Goal: Task Accomplishment & Management: Manage account settings

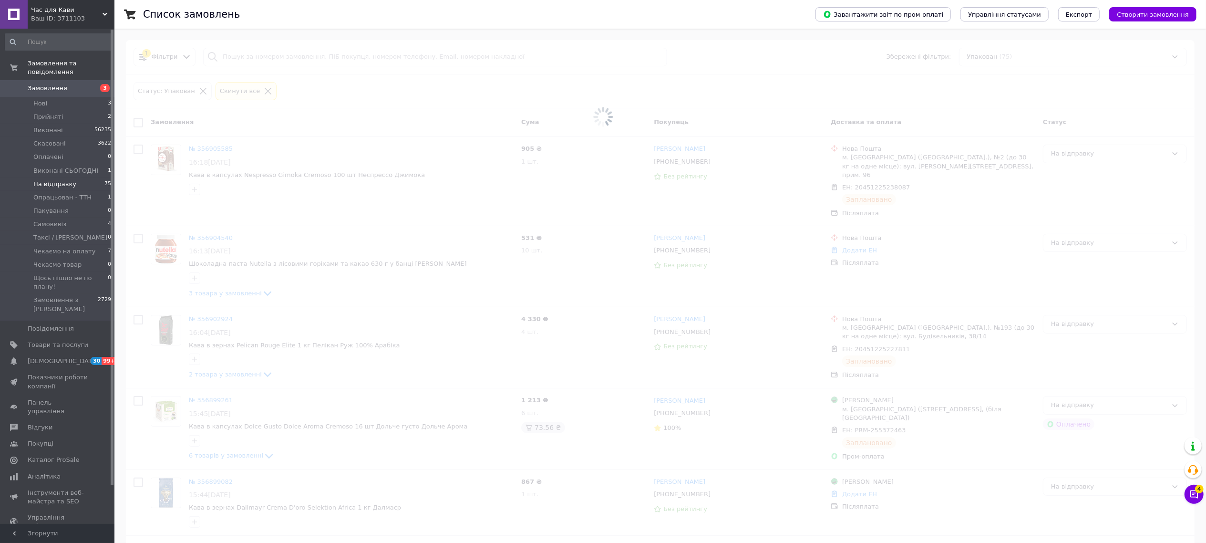
click at [51, 180] on span "На відправку" at bounding box center [54, 184] width 43 height 9
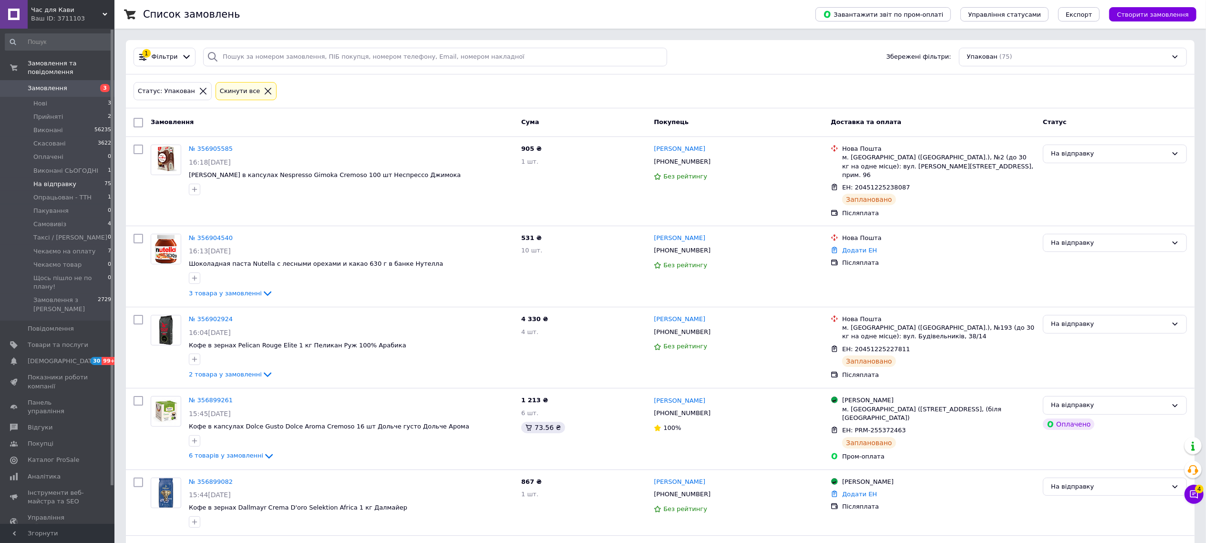
click at [51, 180] on span "На відправку" at bounding box center [54, 184] width 43 height 9
click at [136, 122] on input "checkbox" at bounding box center [138, 123] width 10 height 10
checkbox input "true"
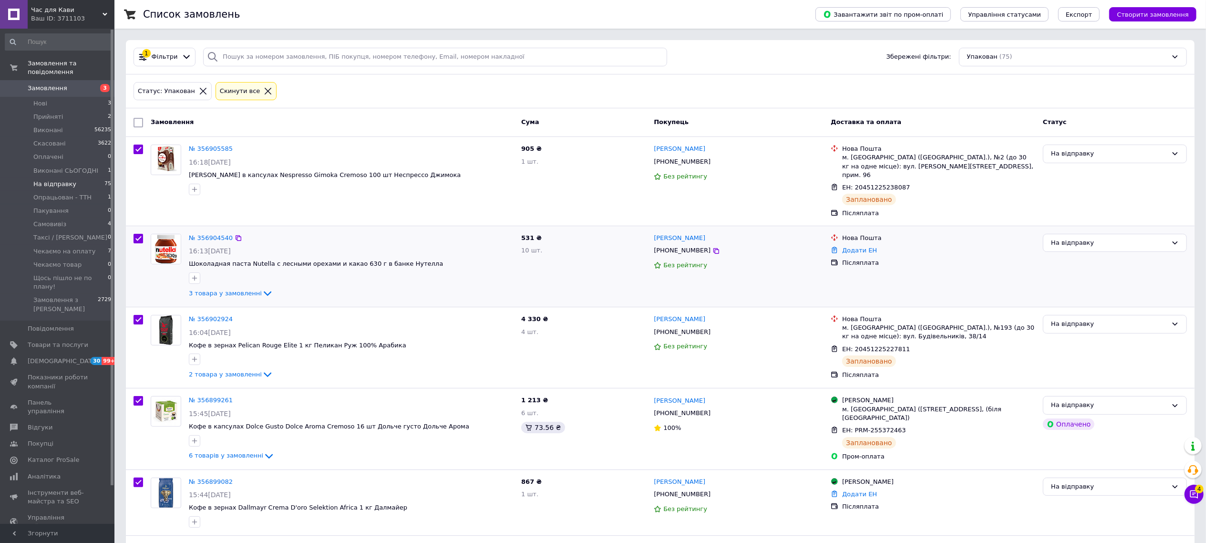
checkbox input "true"
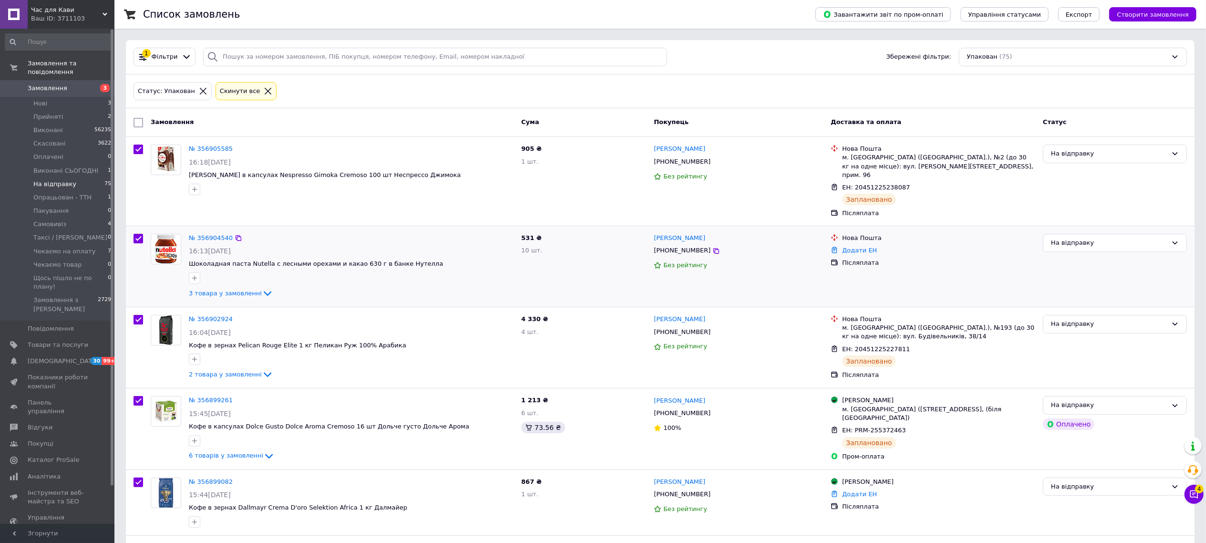
checkbox input "true"
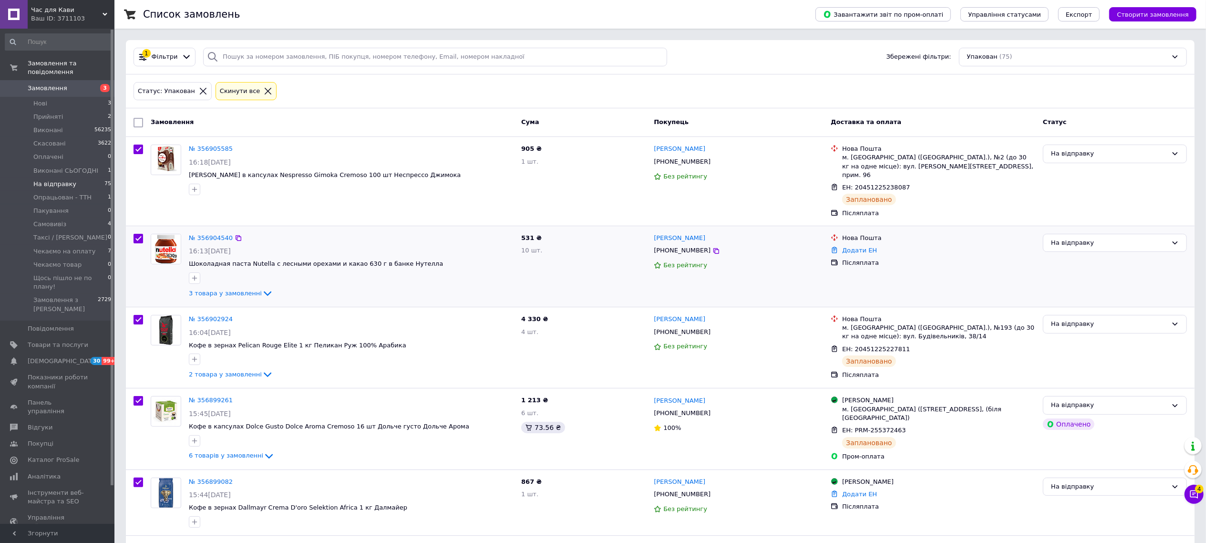
checkbox input "true"
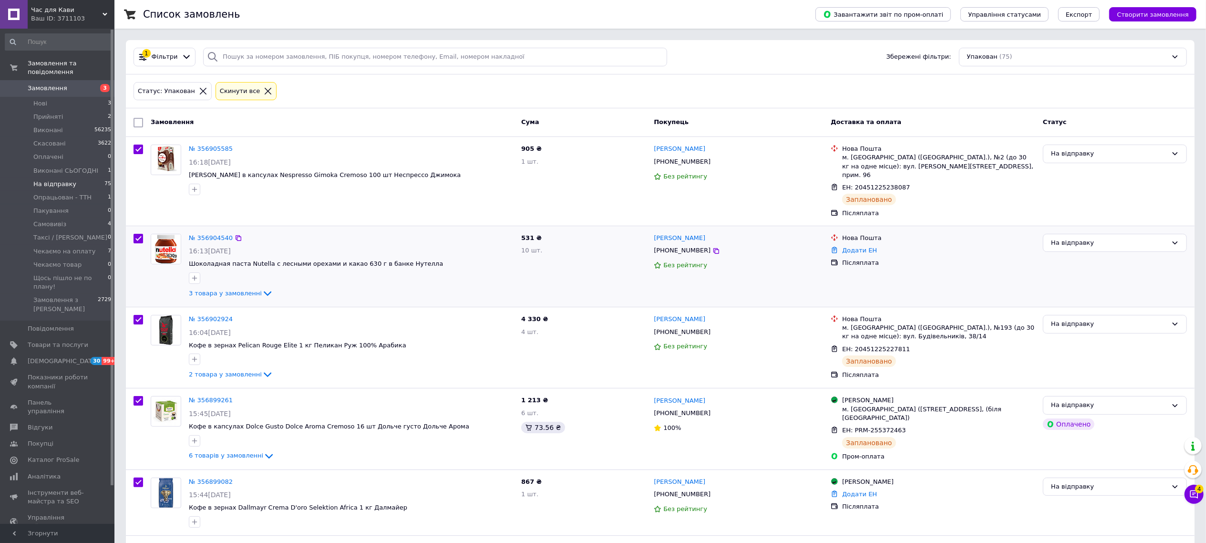
checkbox input "true"
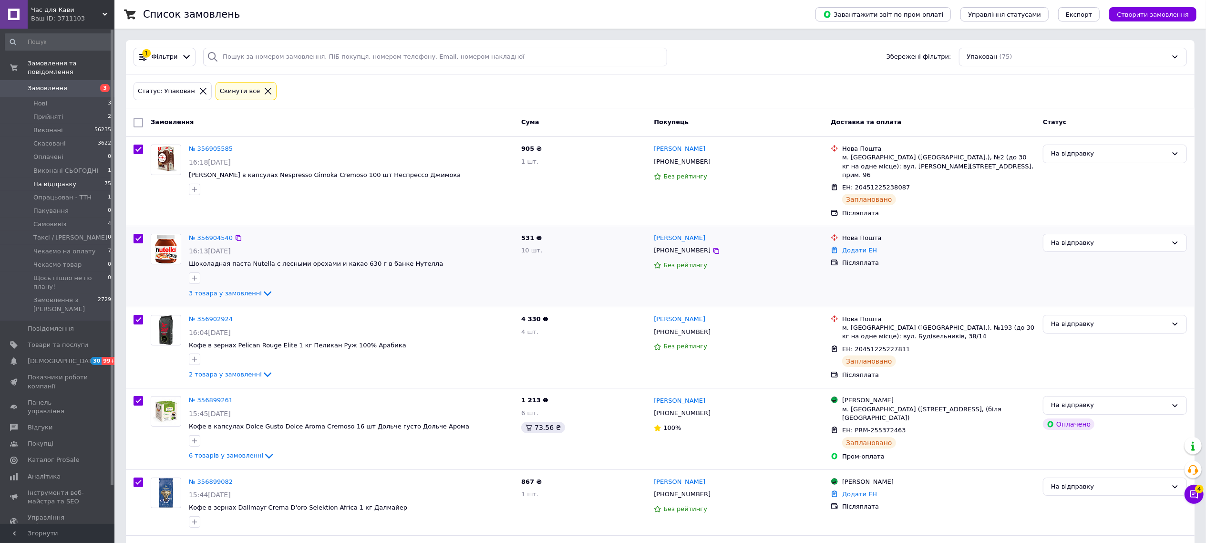
checkbox input "true"
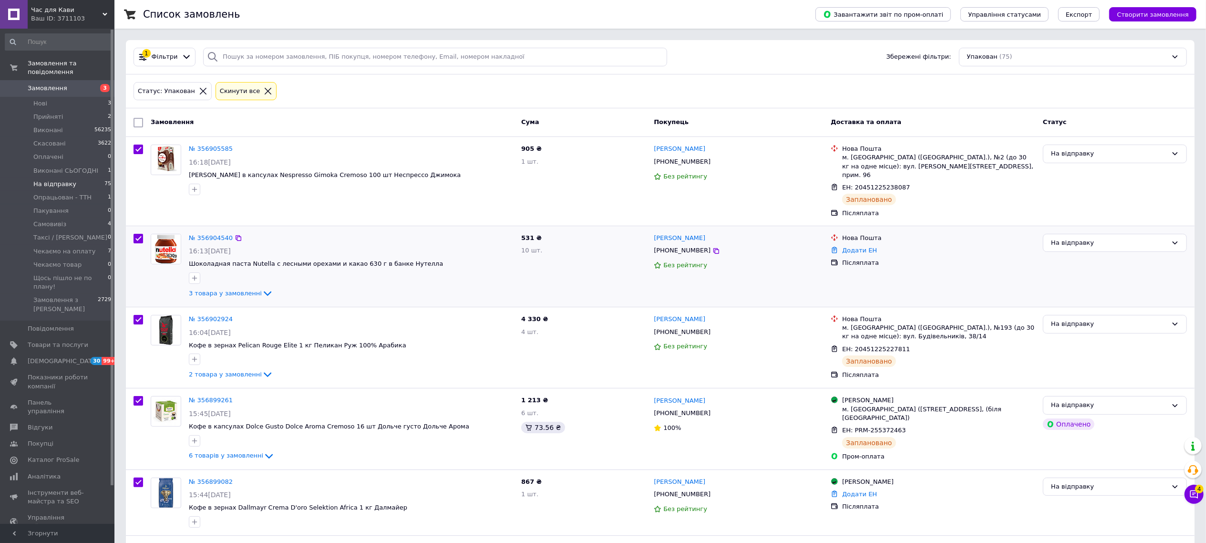
checkbox input "true"
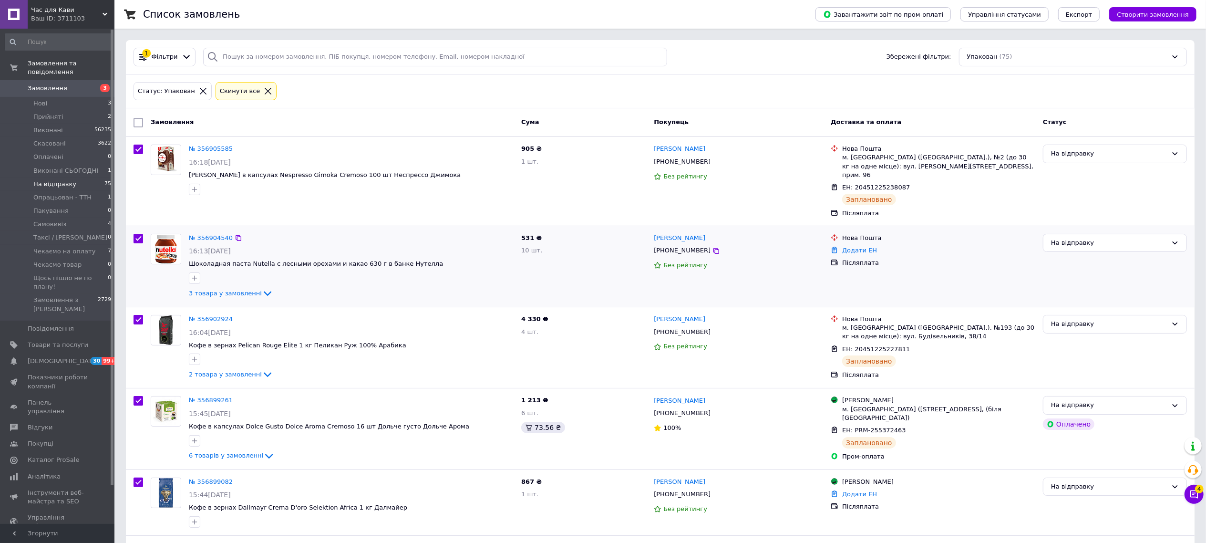
checkbox input "true"
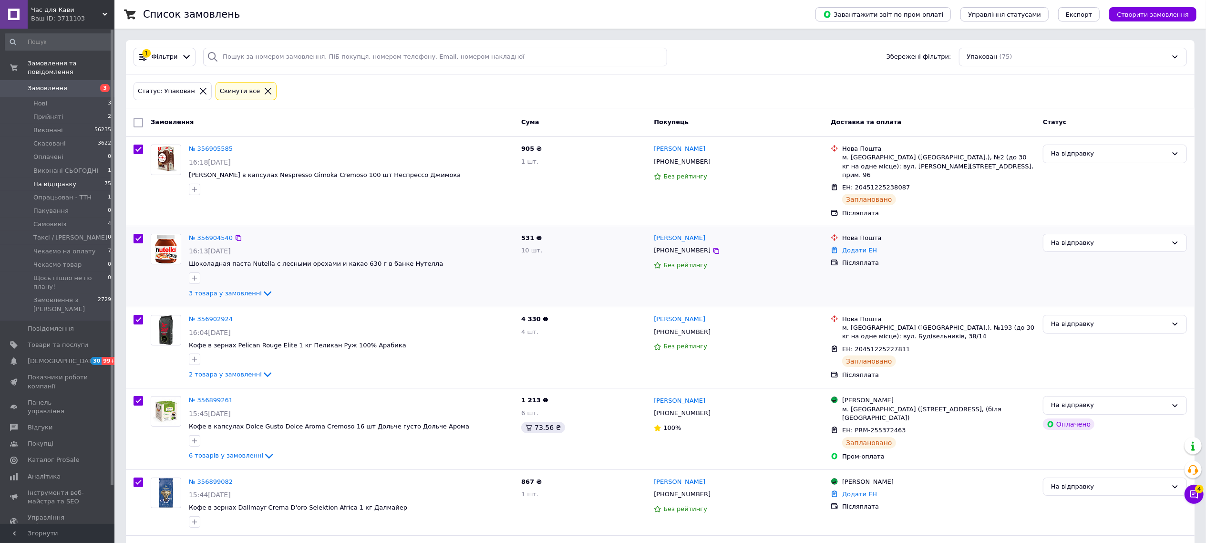
checkbox input "true"
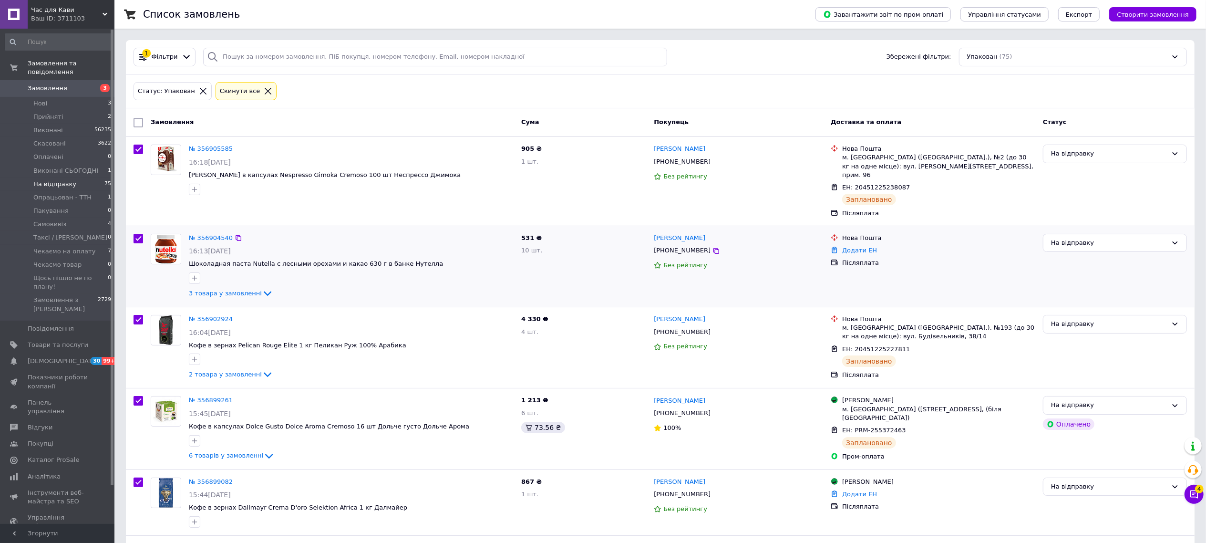
checkbox input "true"
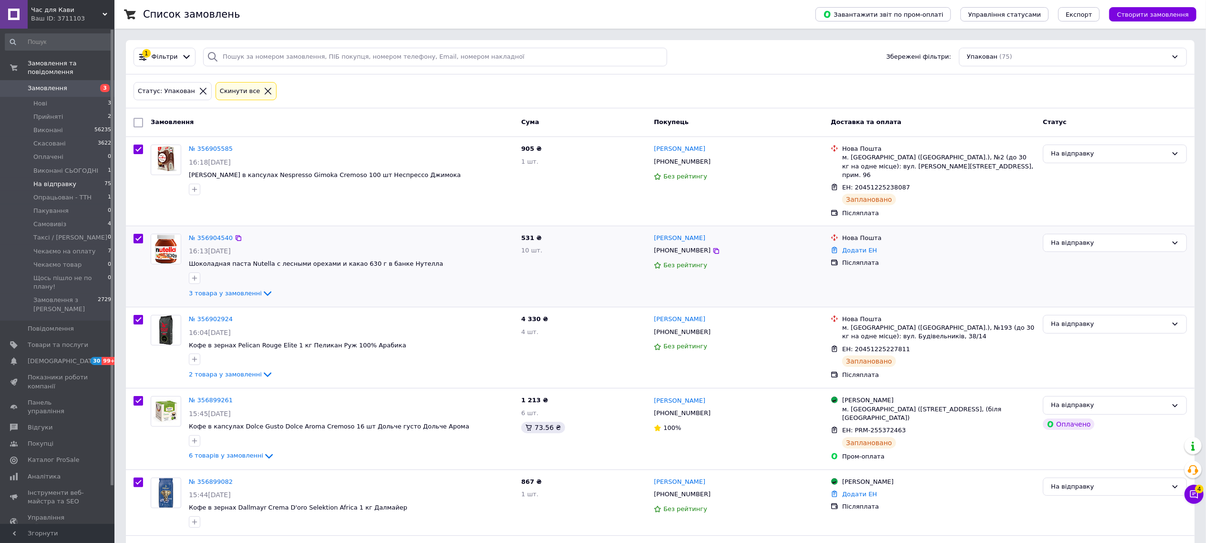
checkbox input "true"
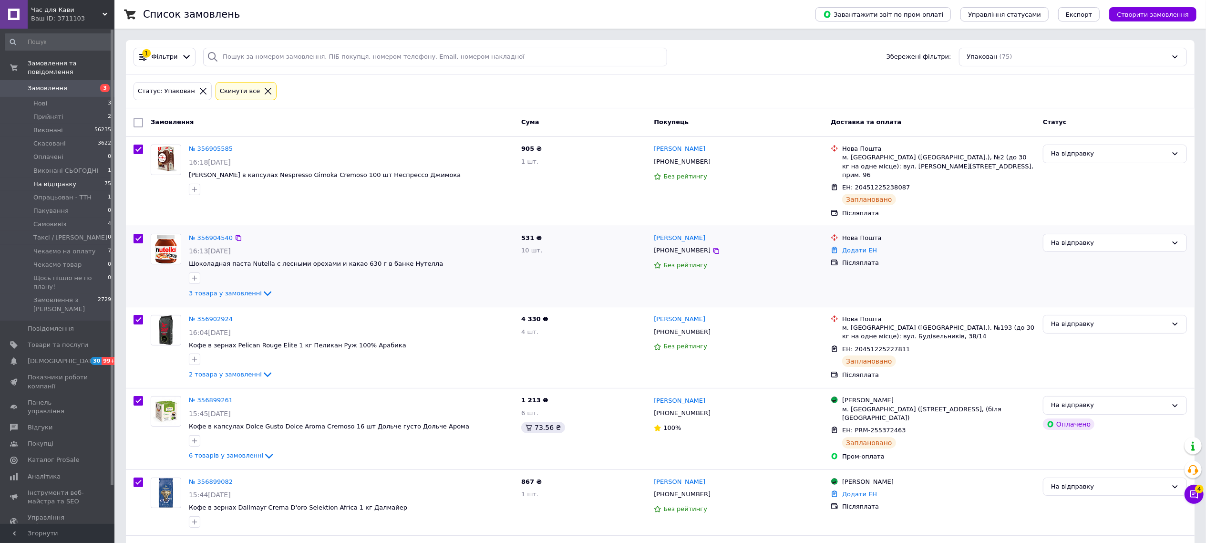
checkbox input "true"
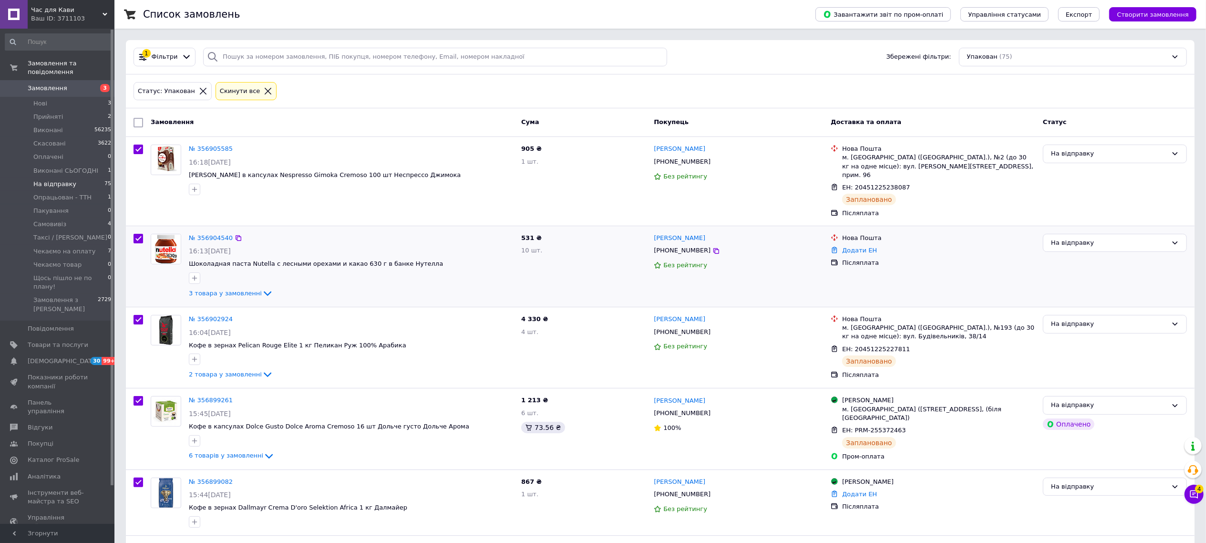
checkbox input "true"
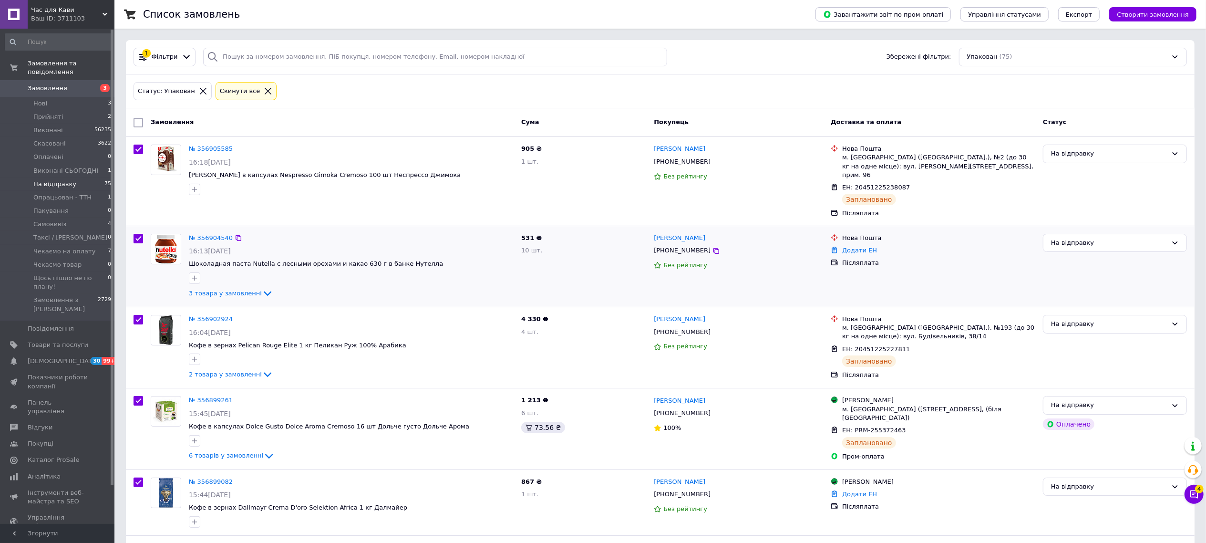
checkbox input "true"
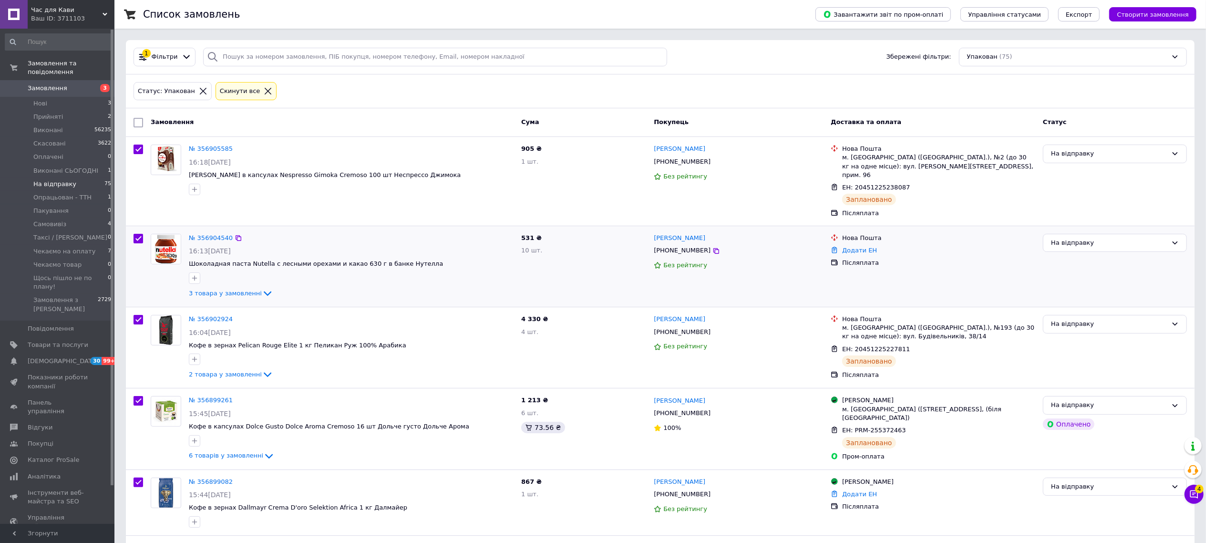
checkbox input "true"
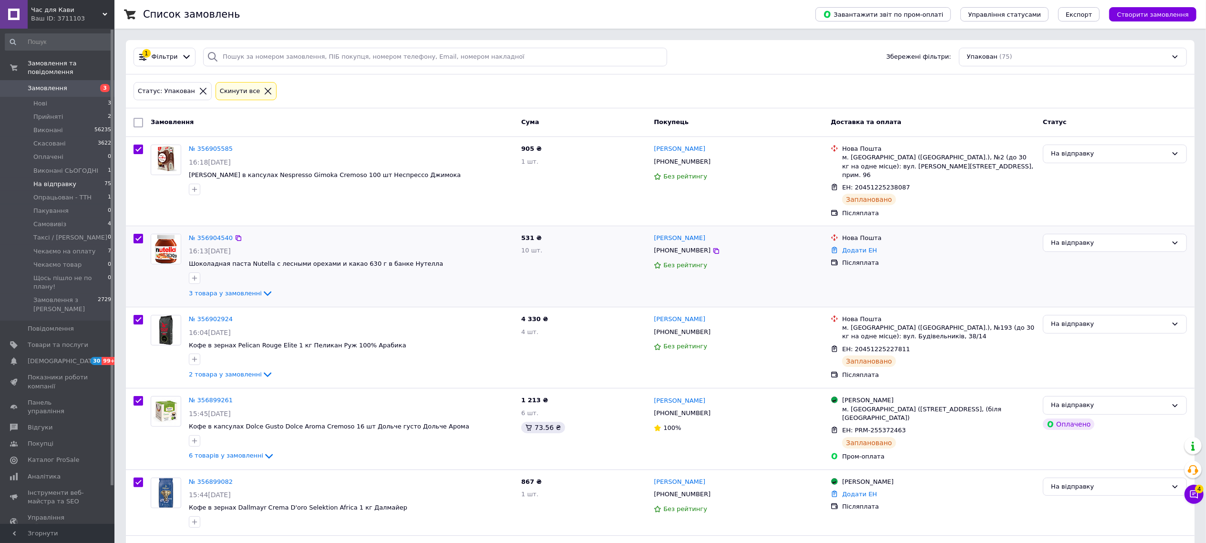
checkbox input "true"
click at [175, 123] on span "Дії для 75 замовлень" at bounding box center [185, 122] width 69 height 9
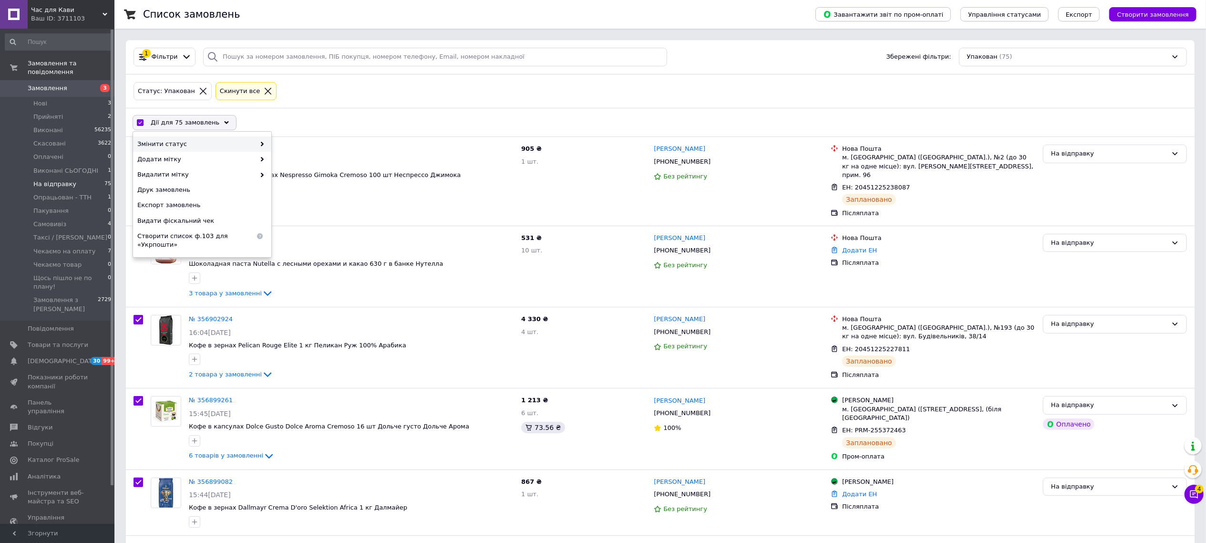
click at [172, 147] on span "Змінити статус" at bounding box center [196, 144] width 118 height 9
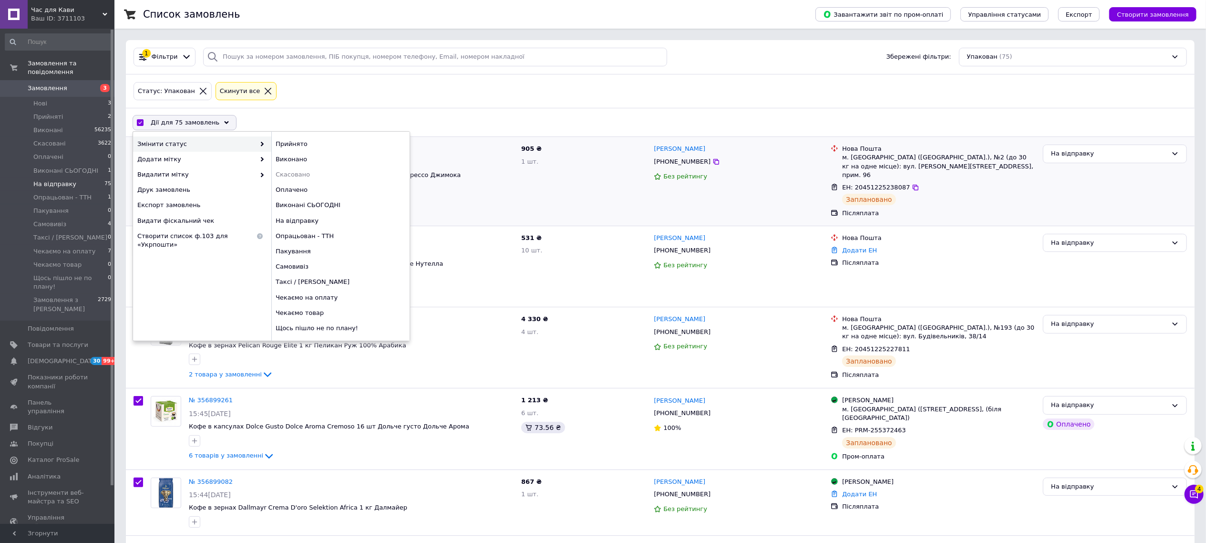
click at [325, 207] on div "Виконані СЬОГОДНІ" at bounding box center [340, 204] width 138 height 15
checkbox input "false"
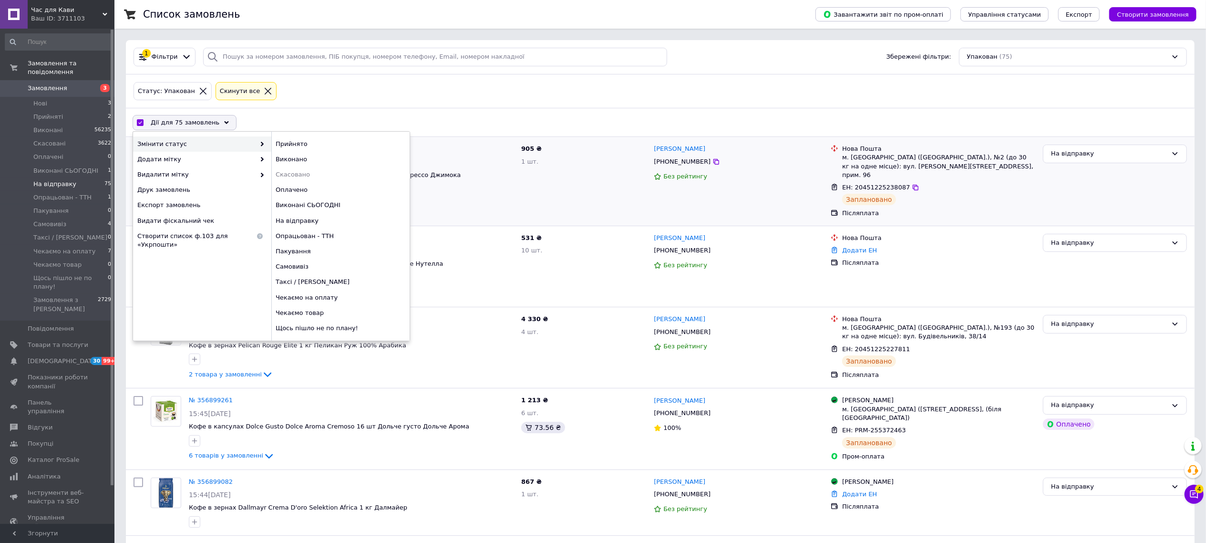
checkbox input "false"
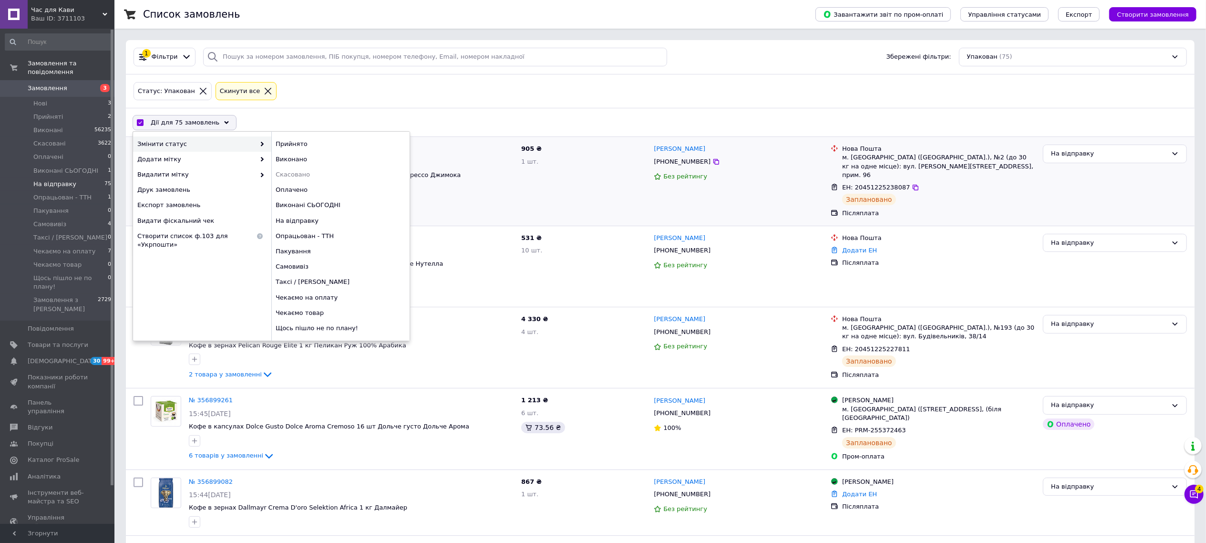
checkbox input "false"
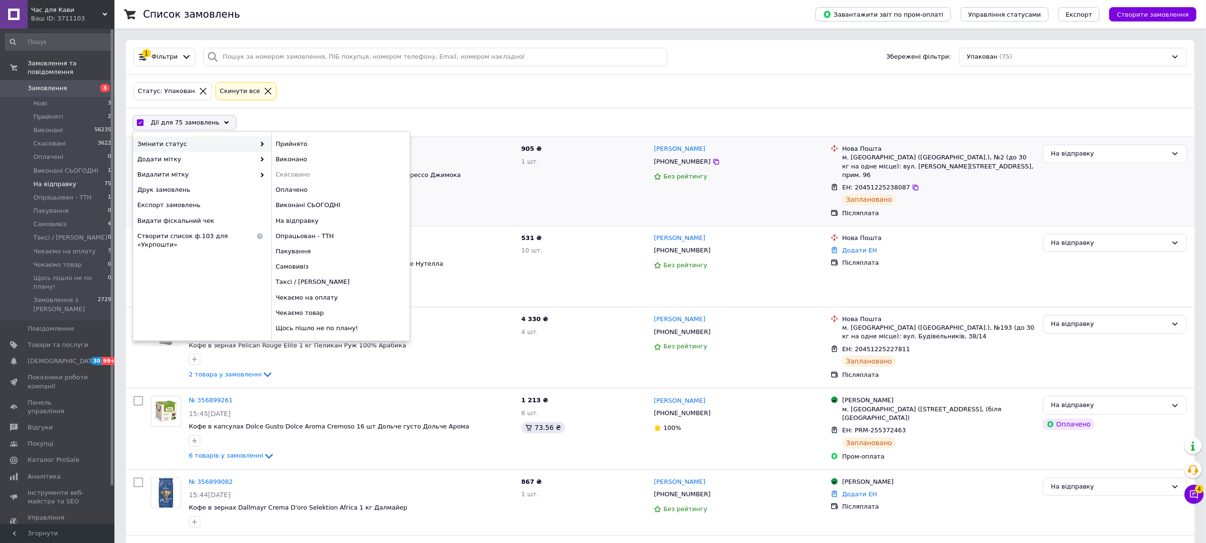
checkbox input "false"
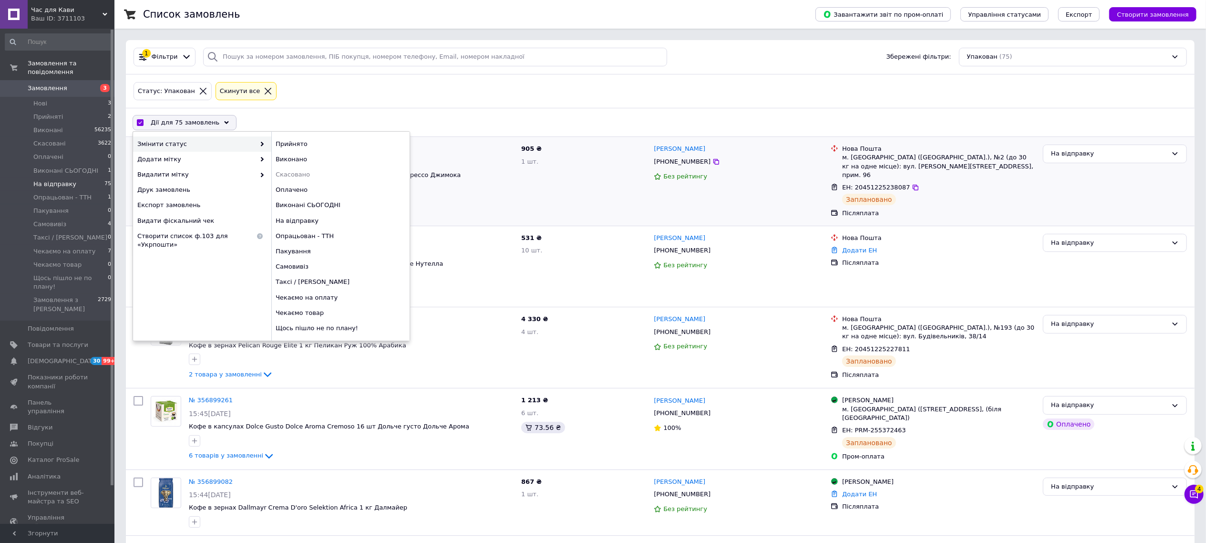
checkbox input "false"
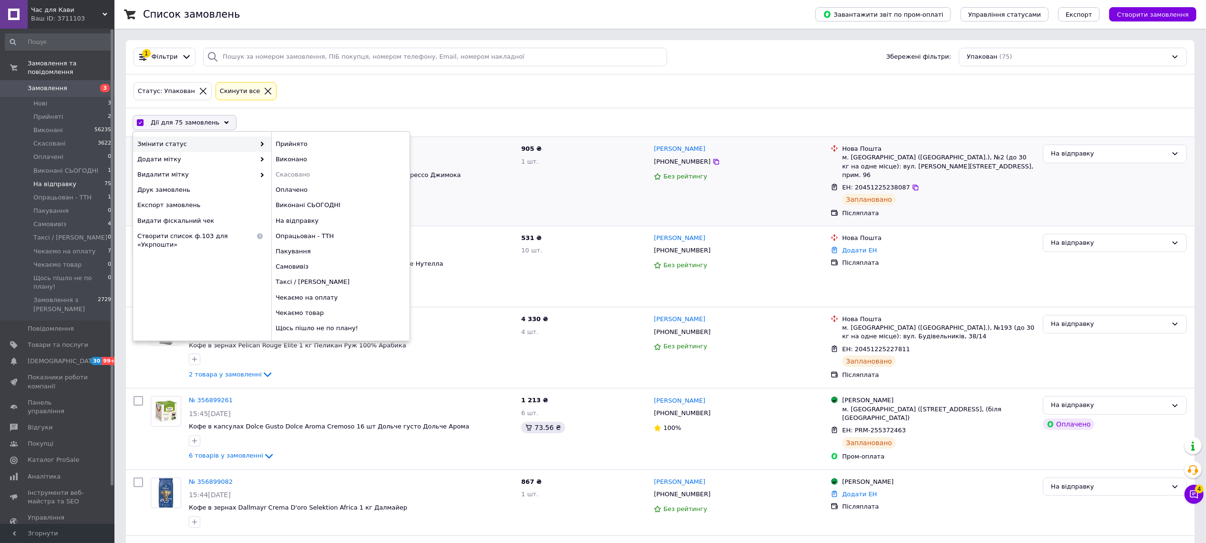
checkbox input "false"
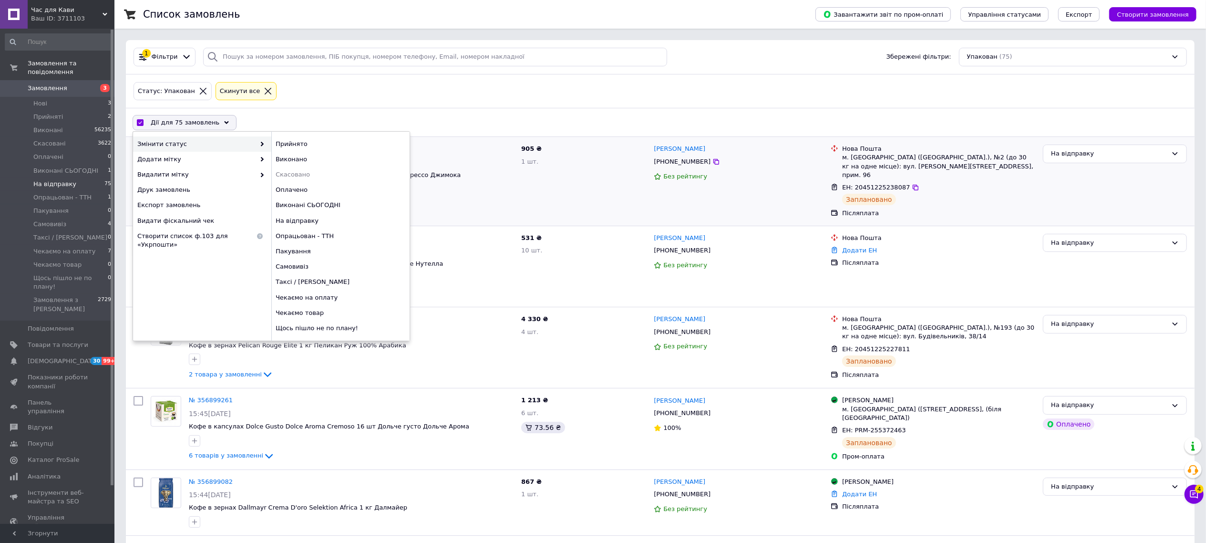
checkbox input "false"
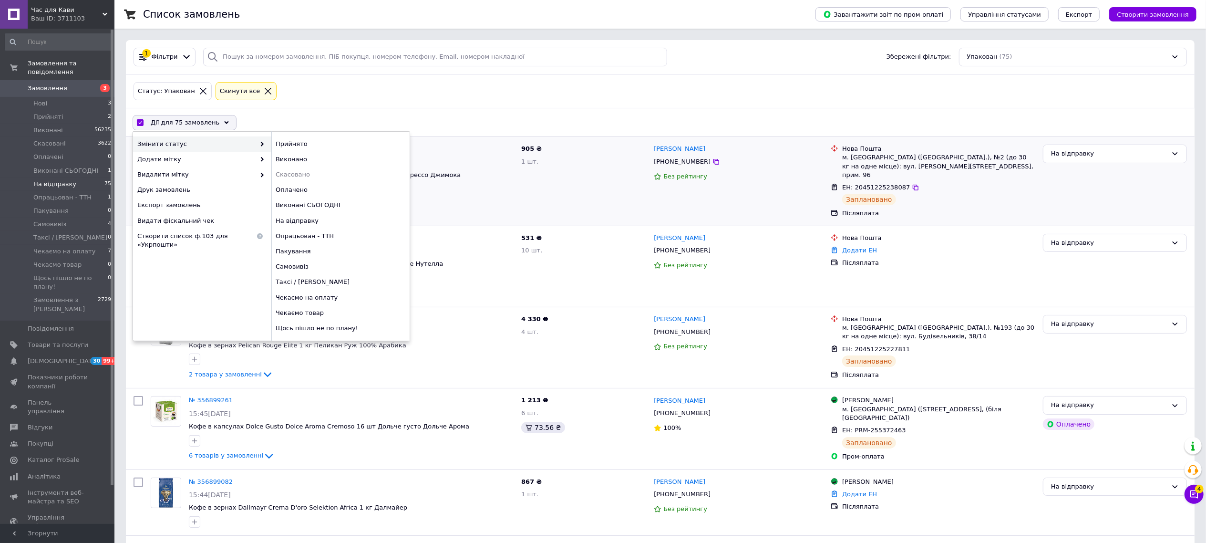
checkbox input "false"
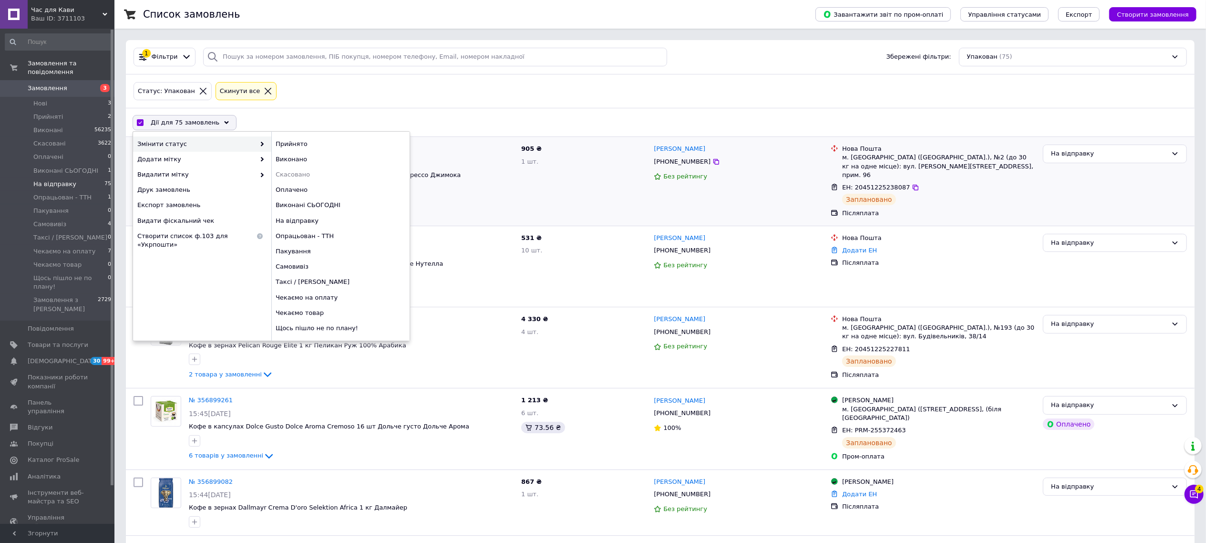
checkbox input "false"
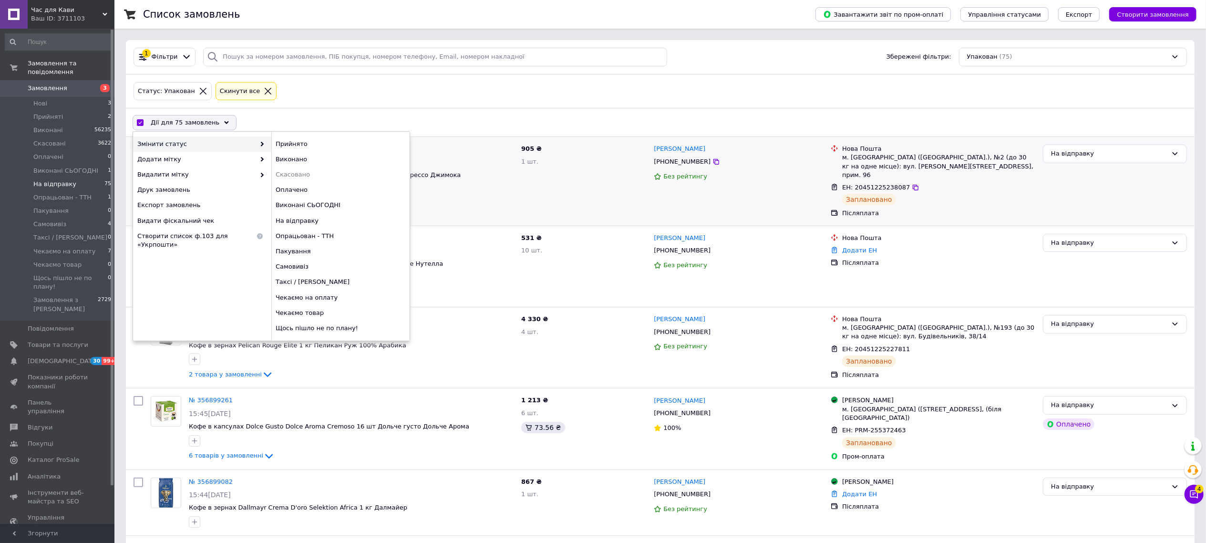
checkbox input "false"
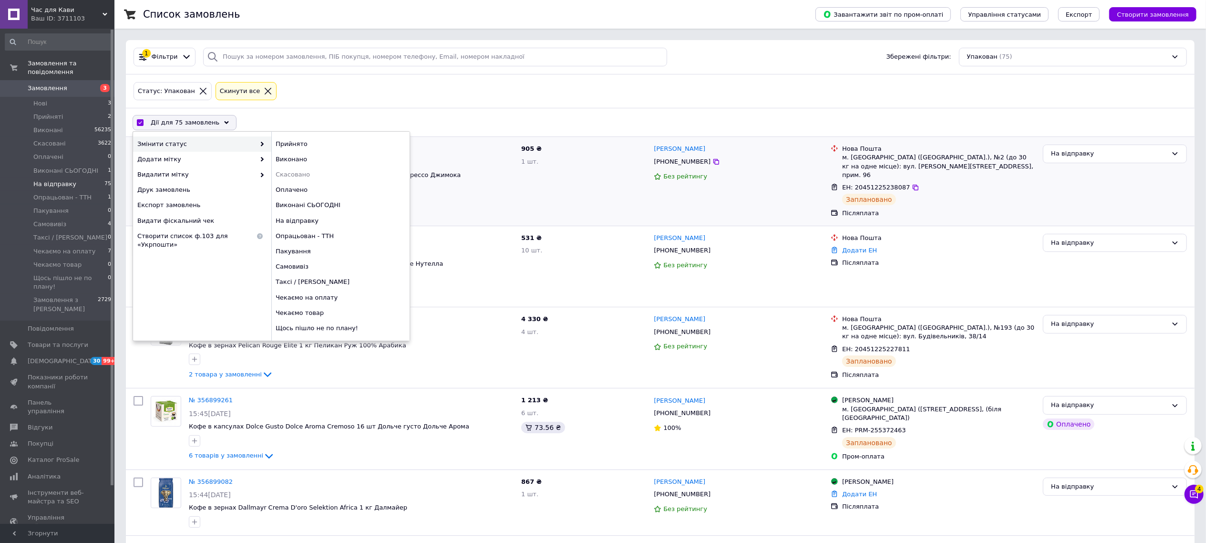
checkbox input "false"
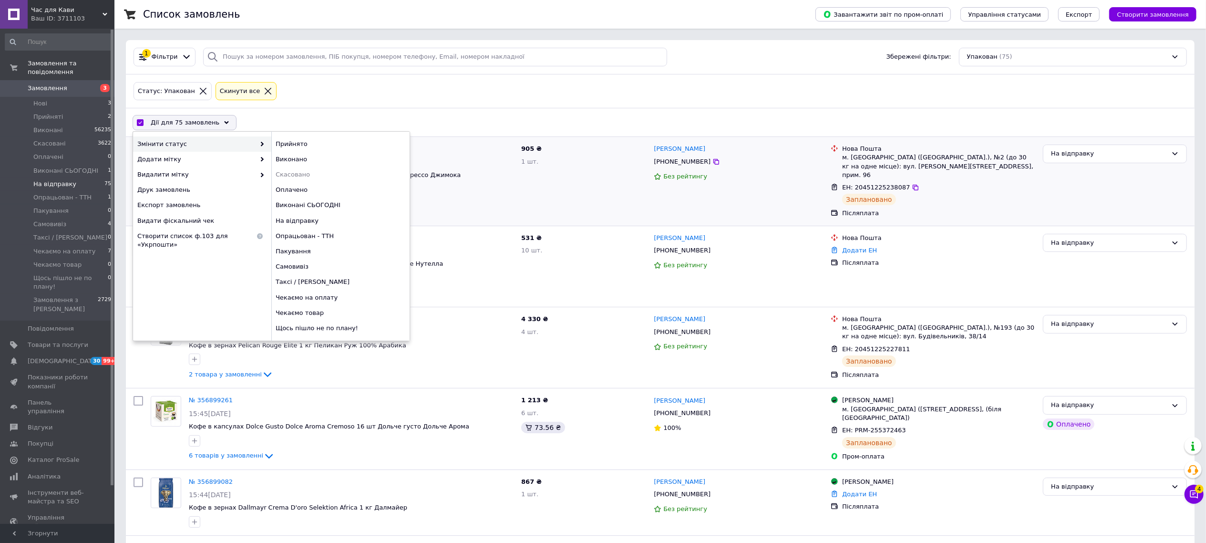
checkbox input "false"
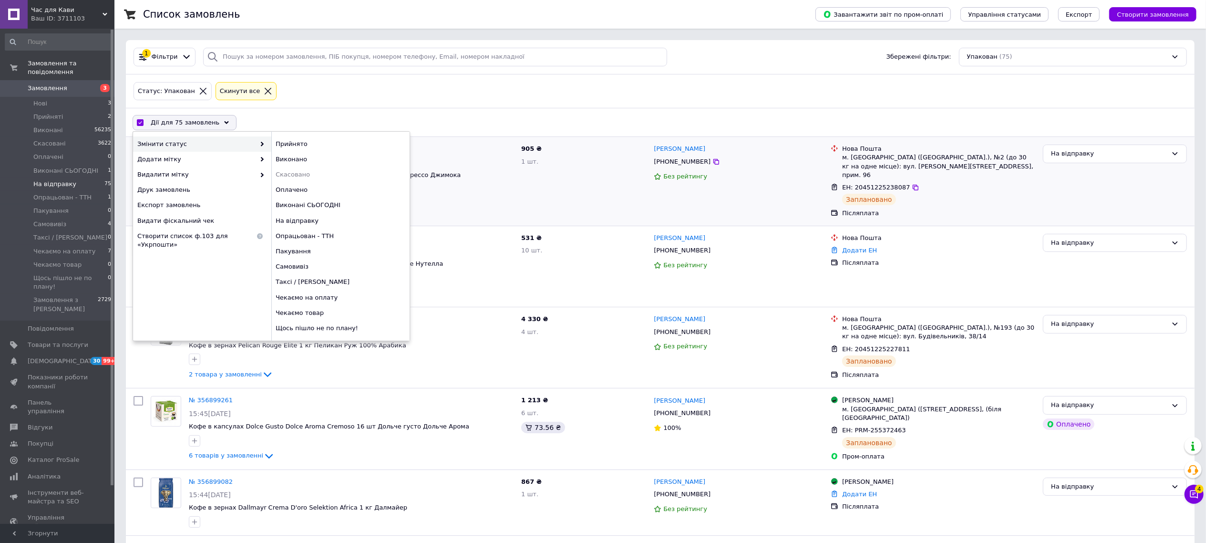
checkbox input "false"
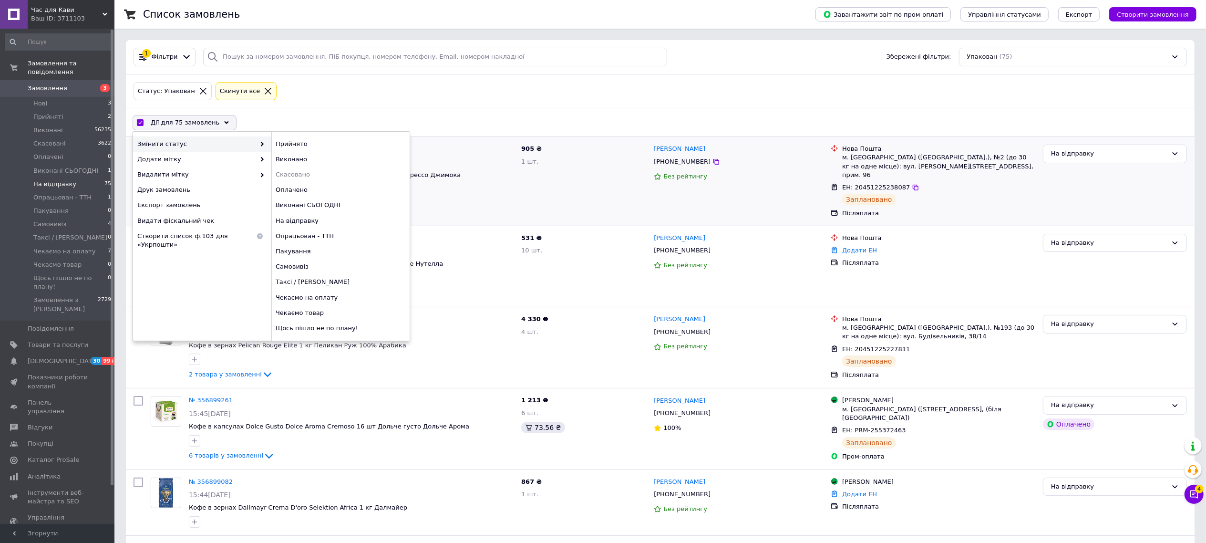
checkbox input "false"
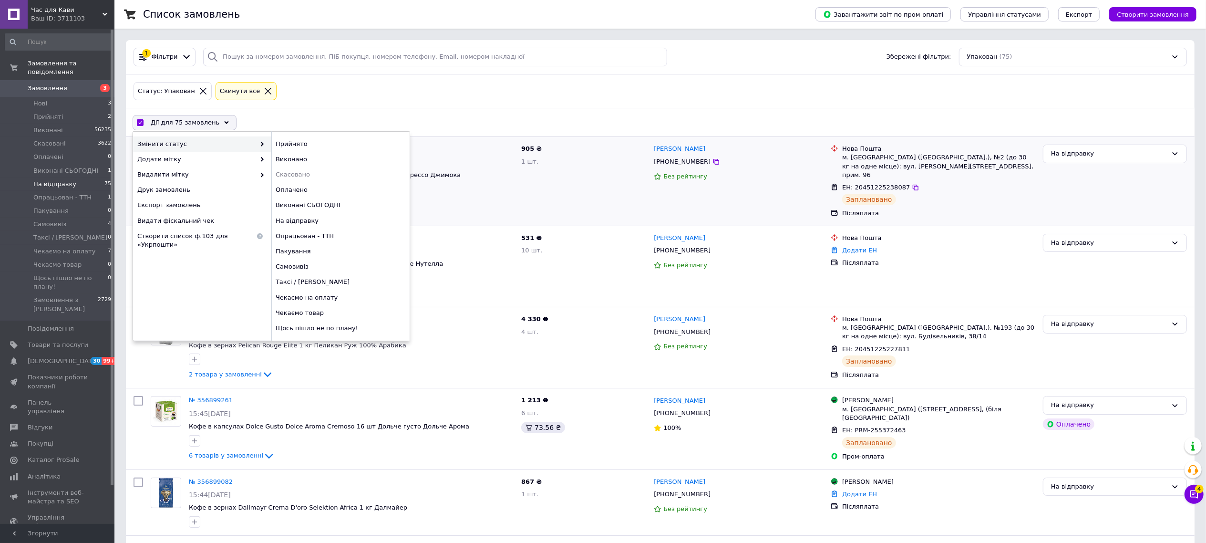
checkbox input "false"
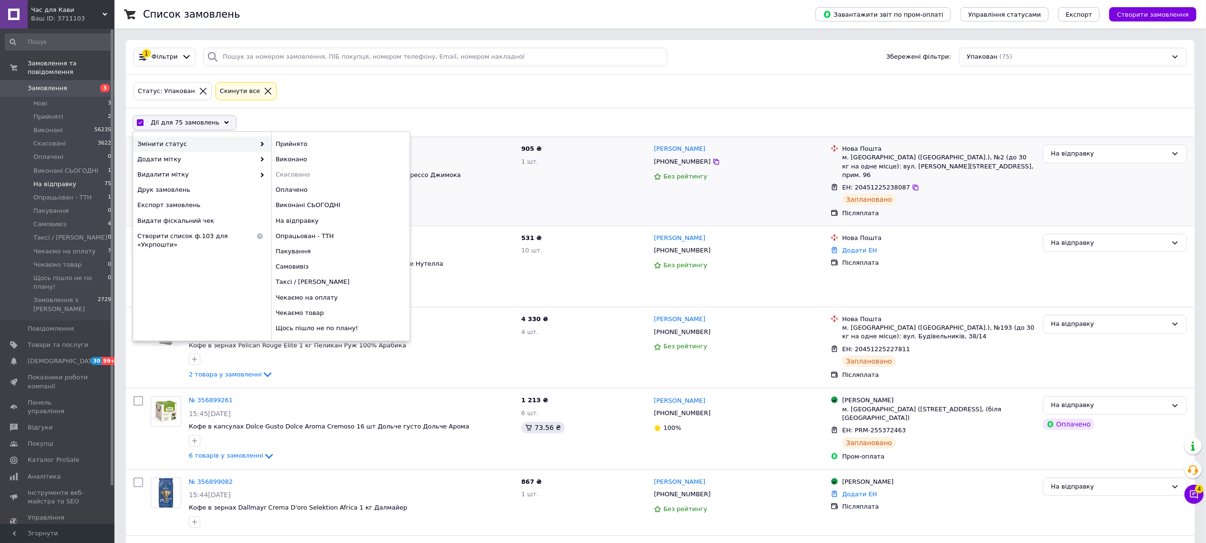
checkbox input "false"
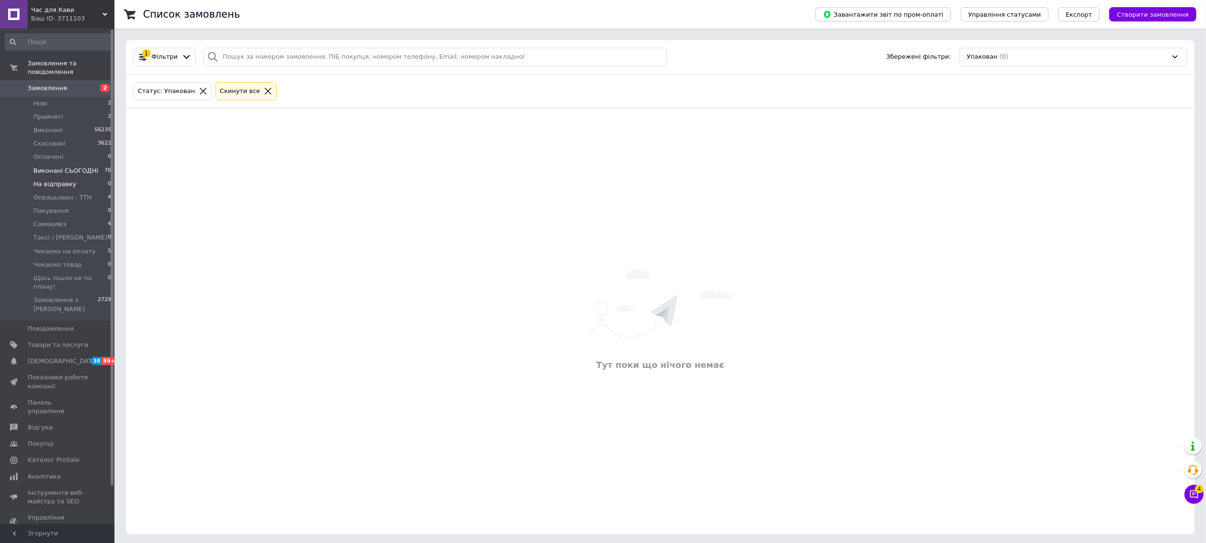
click at [51, 166] on span "Виконані СЬОГОДНІ" at bounding box center [65, 170] width 65 height 9
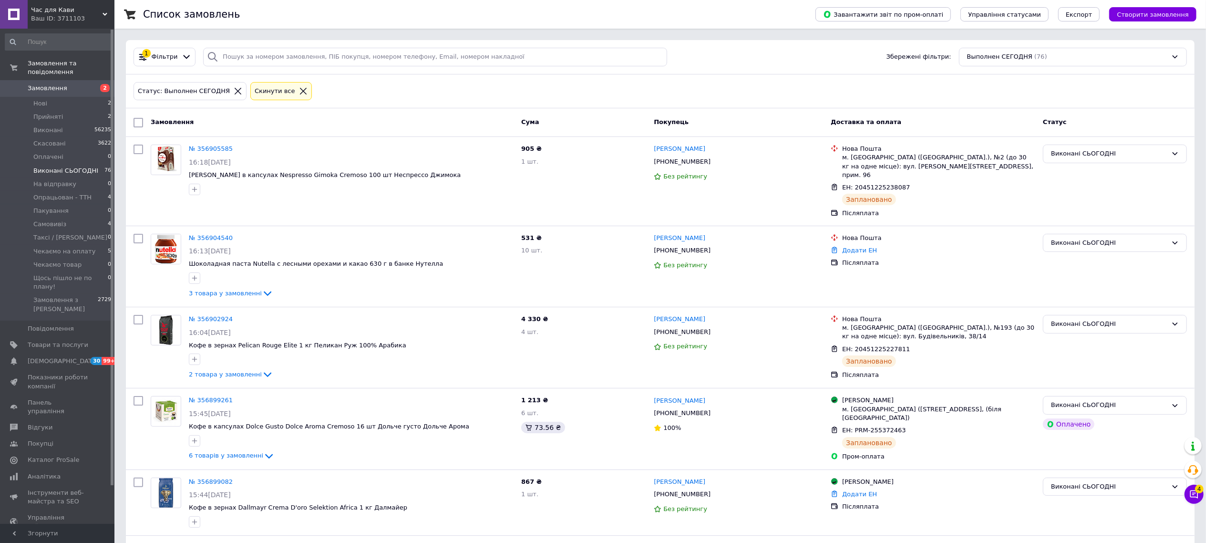
click at [134, 120] on input "checkbox" at bounding box center [138, 123] width 10 height 10
checkbox input "true"
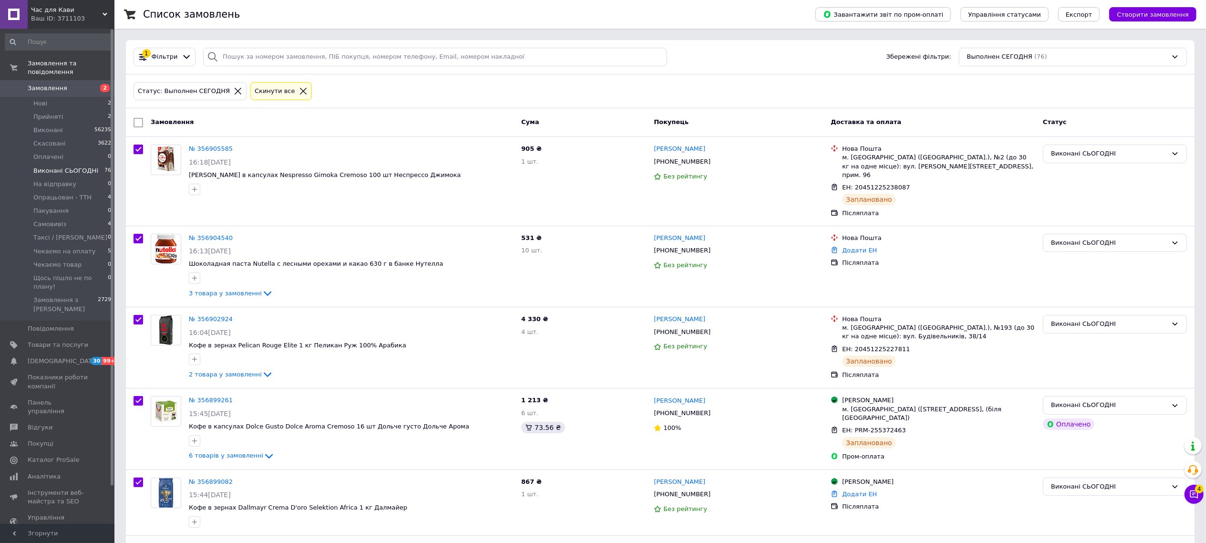
checkbox input "true"
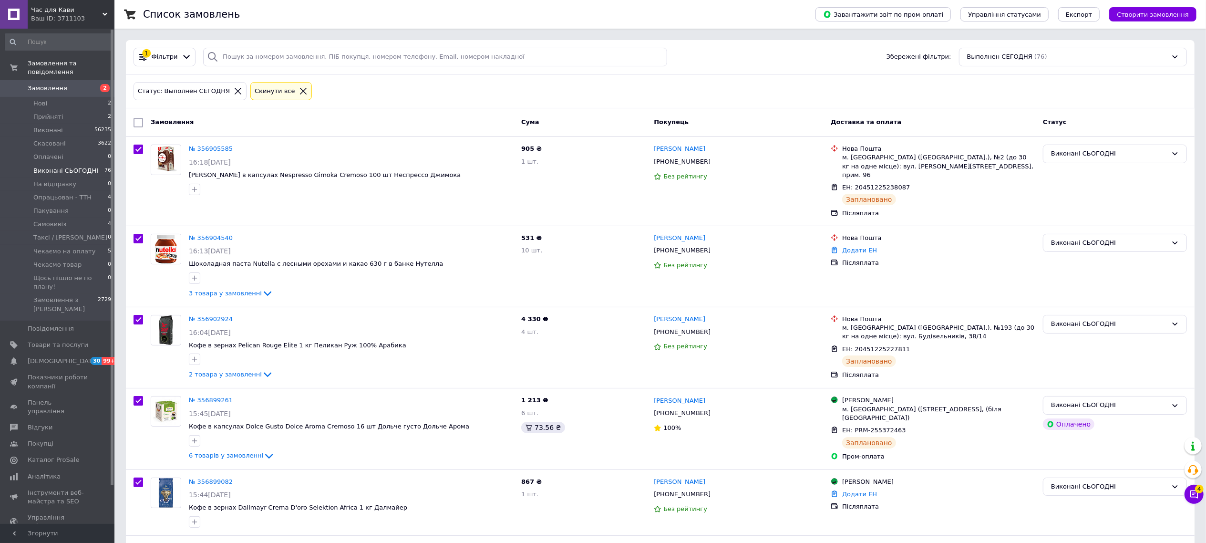
checkbox input "true"
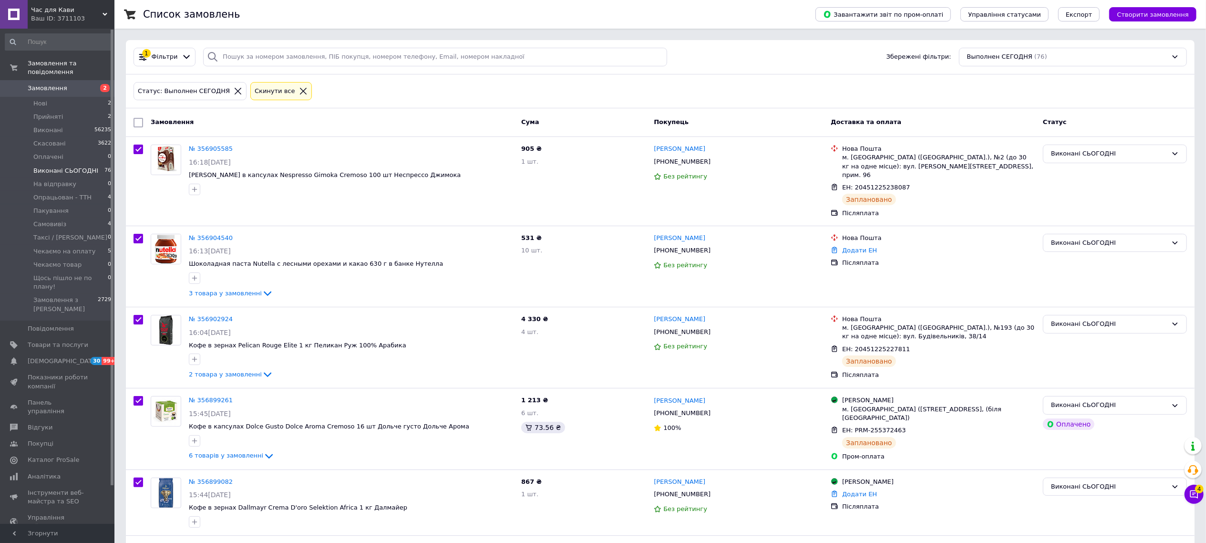
checkbox input "true"
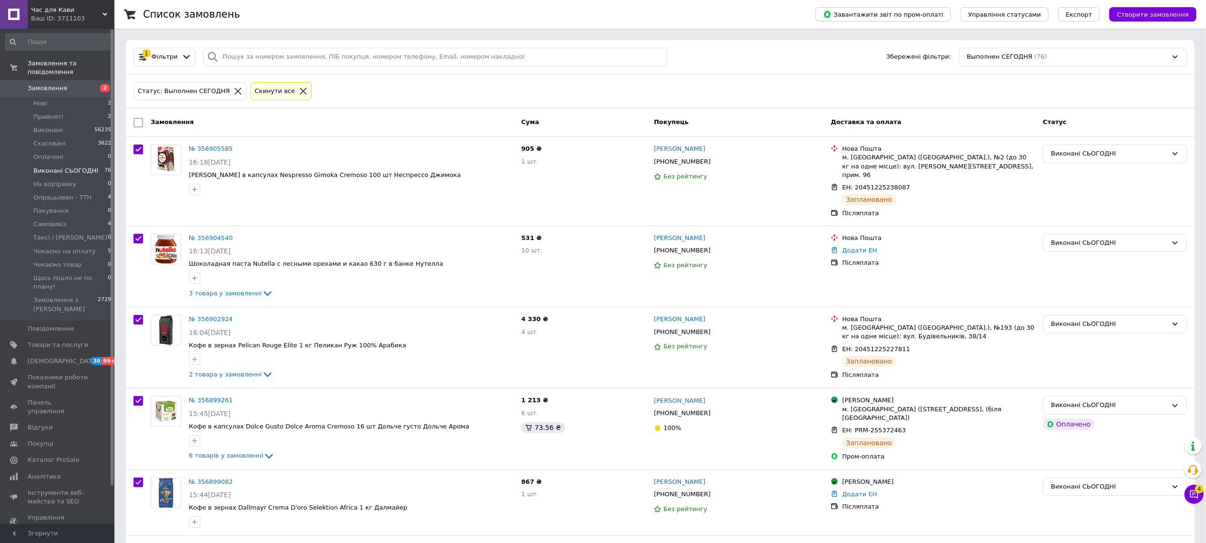
checkbox input "true"
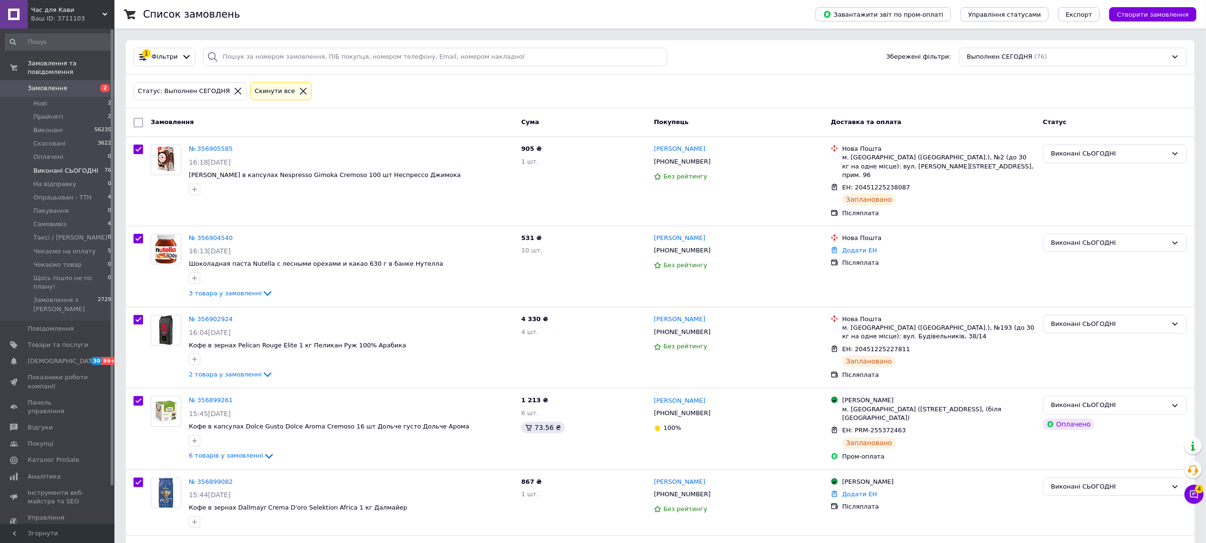
checkbox input "true"
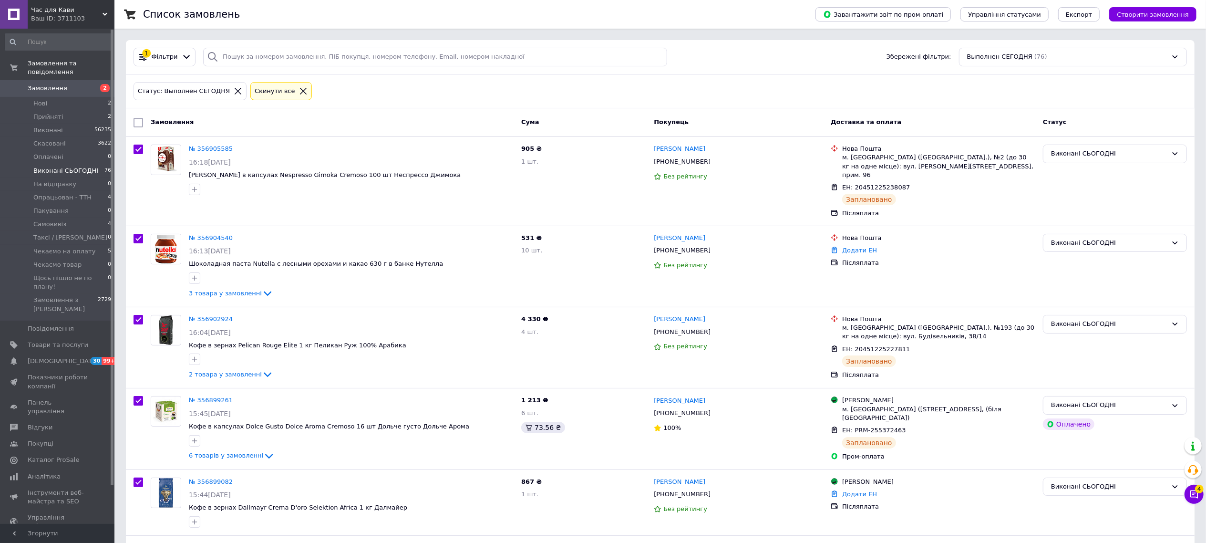
checkbox input "true"
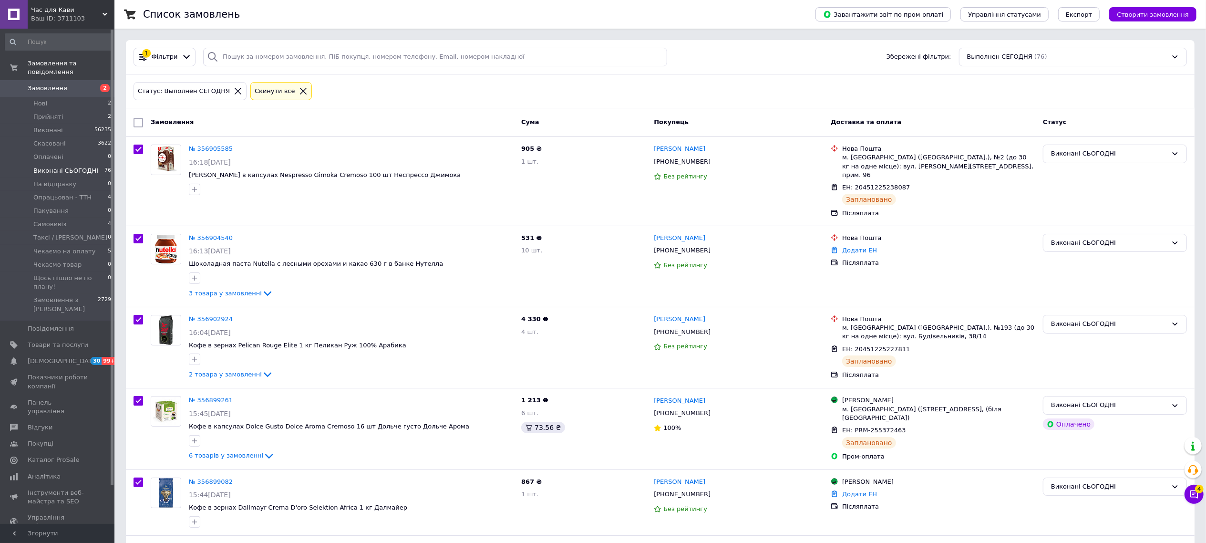
checkbox input "true"
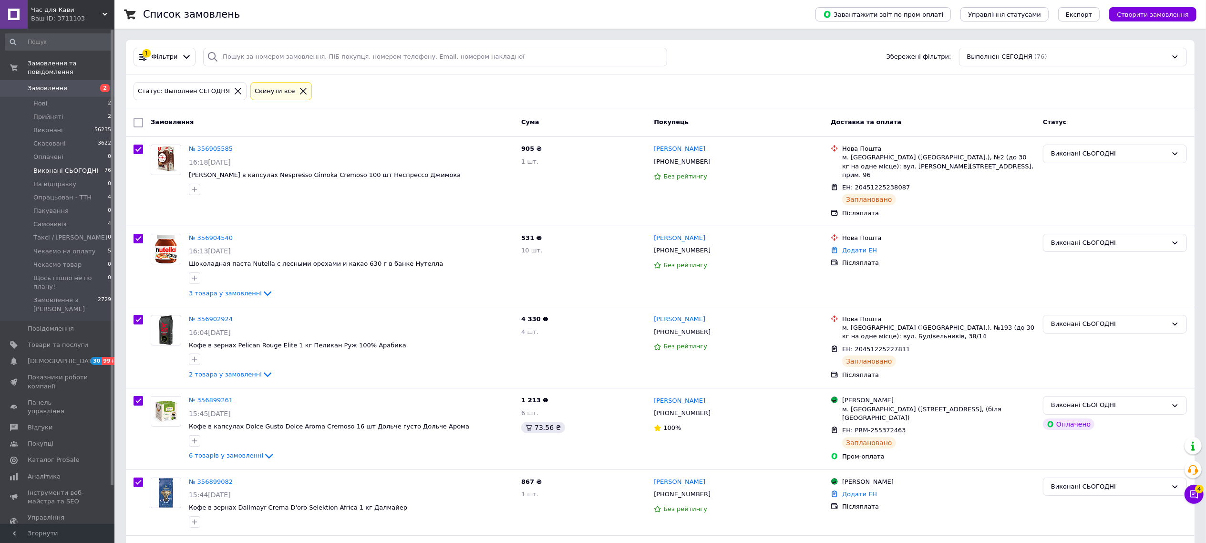
checkbox input "true"
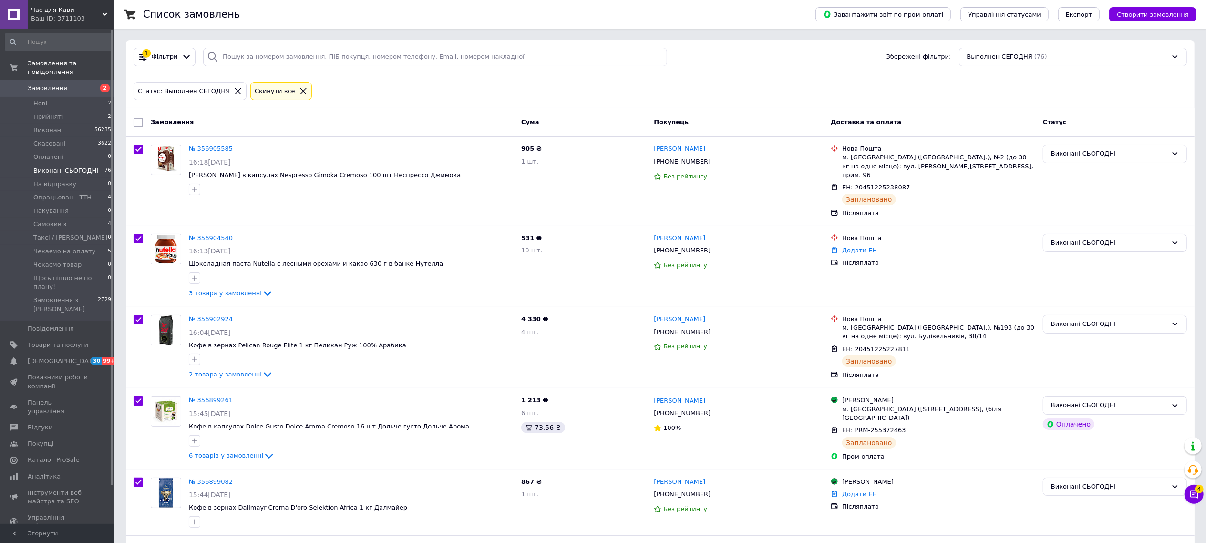
checkbox input "true"
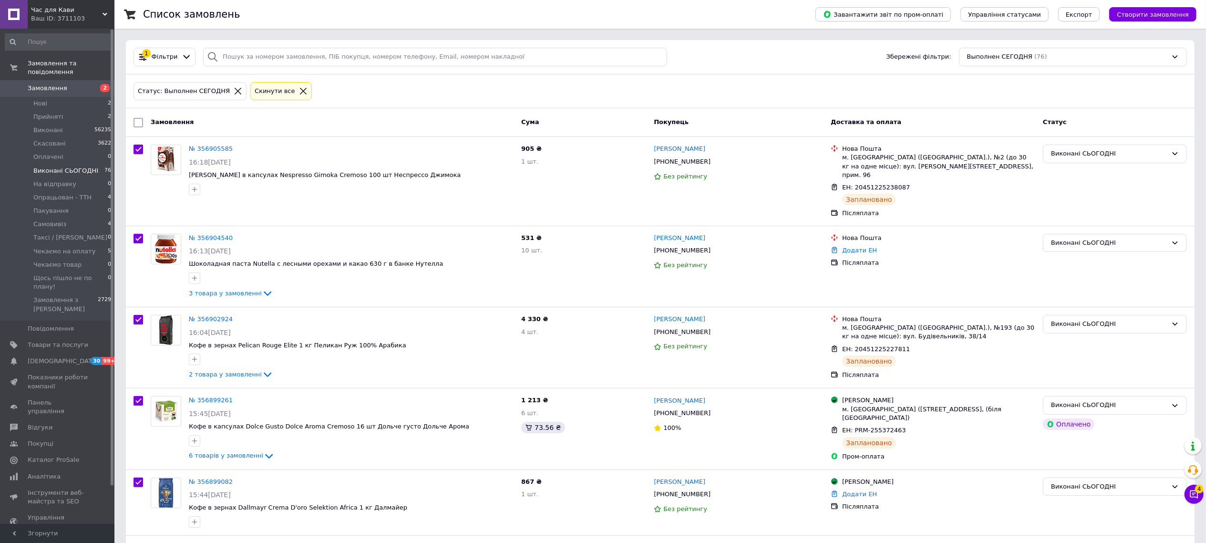
checkbox input "true"
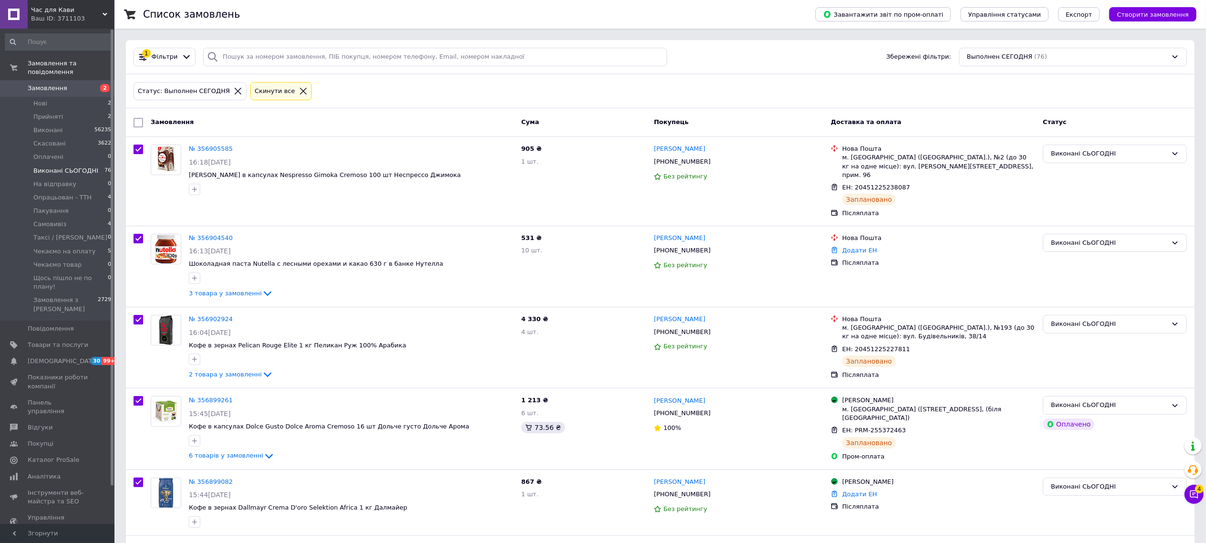
checkbox input "true"
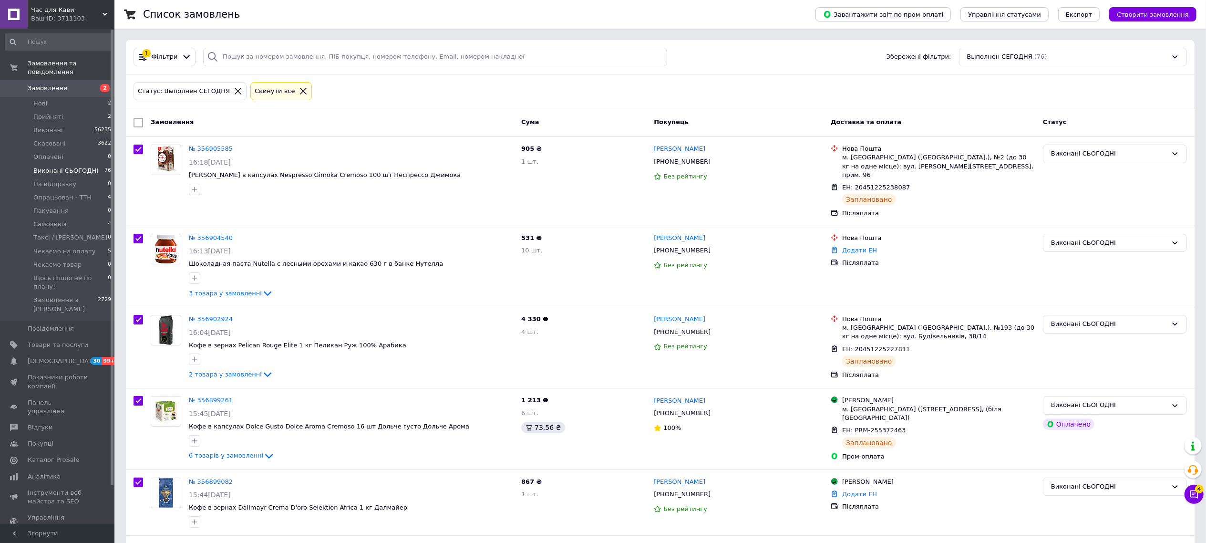
checkbox input "true"
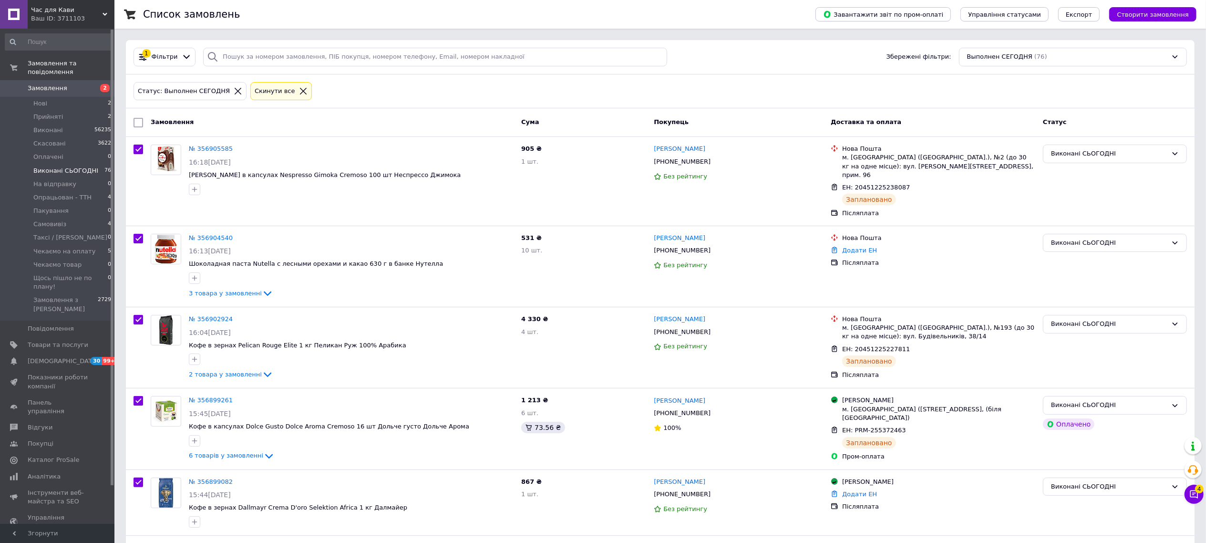
checkbox input "true"
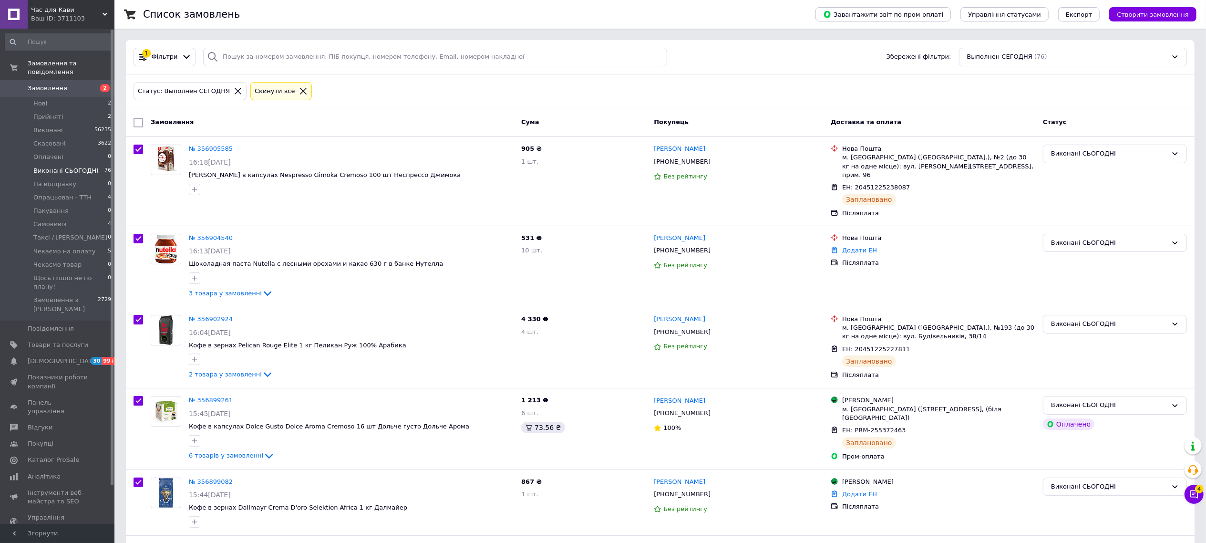
checkbox input "true"
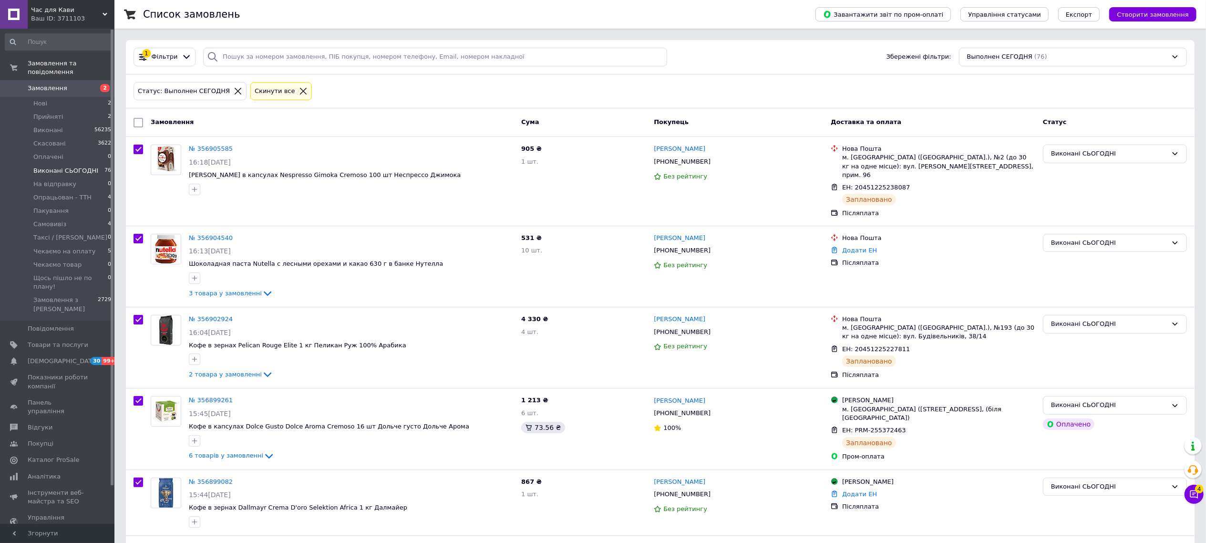
checkbox input "true"
click at [181, 122] on span "Дії для 76 замовлень" at bounding box center [185, 122] width 69 height 9
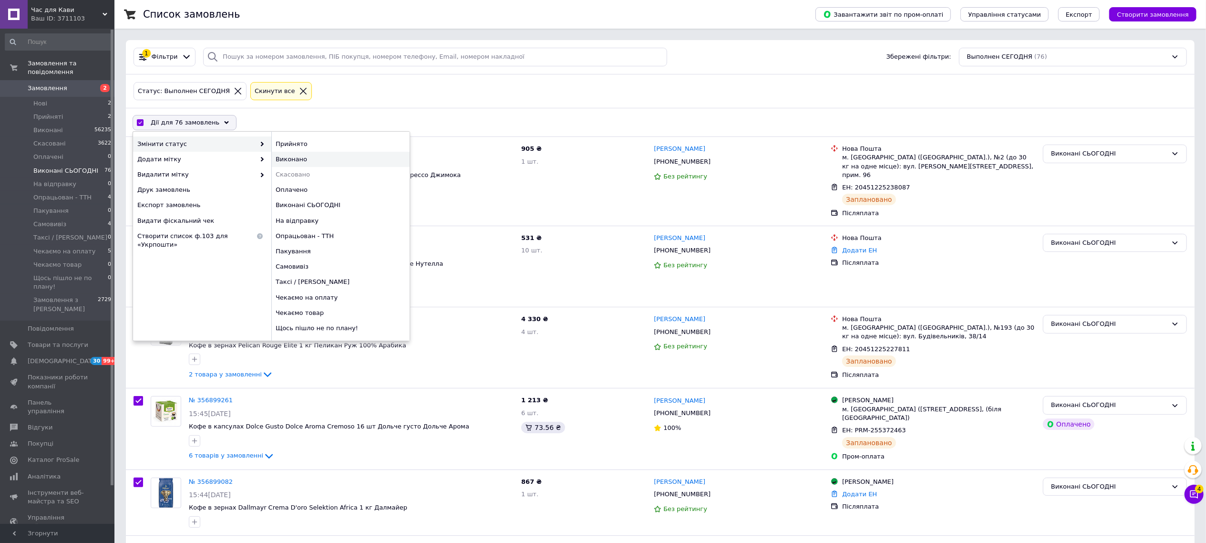
click at [314, 163] on div "Виконано" at bounding box center [340, 159] width 138 height 15
checkbox input "false"
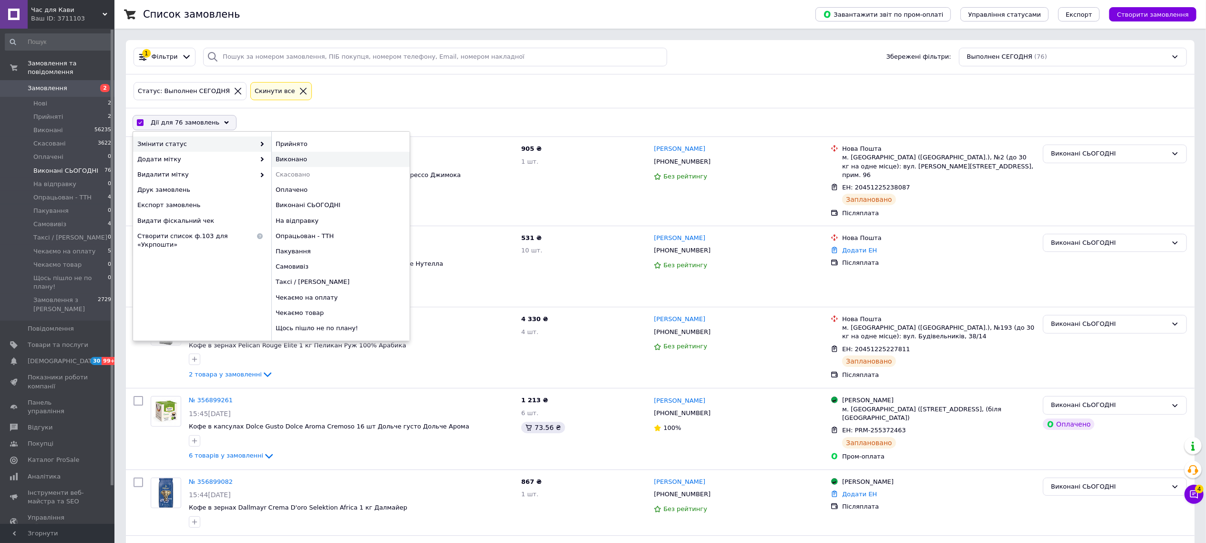
checkbox input "false"
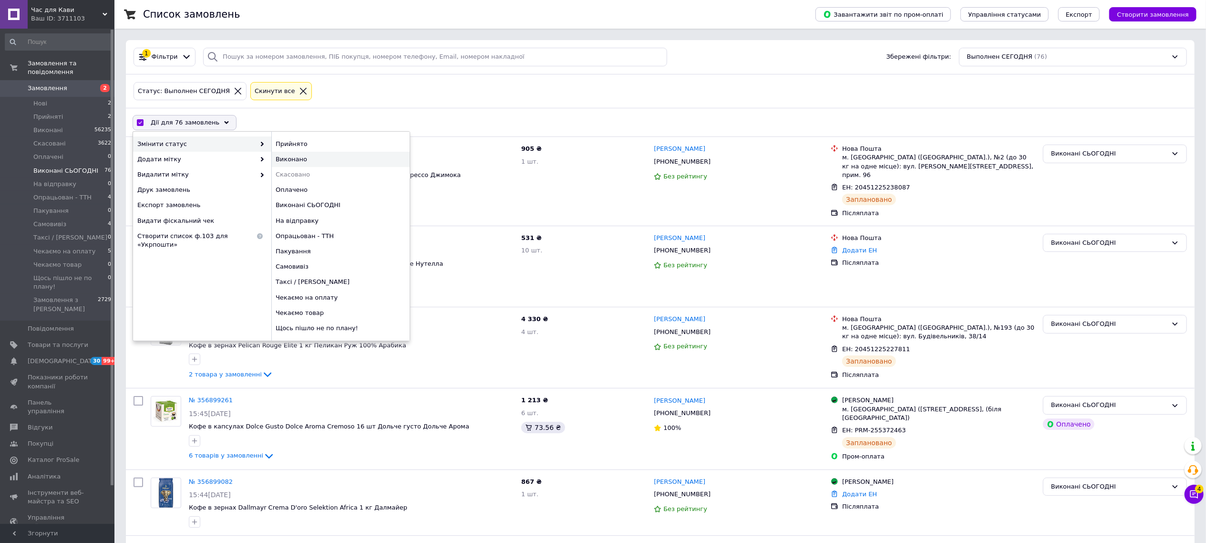
checkbox input "false"
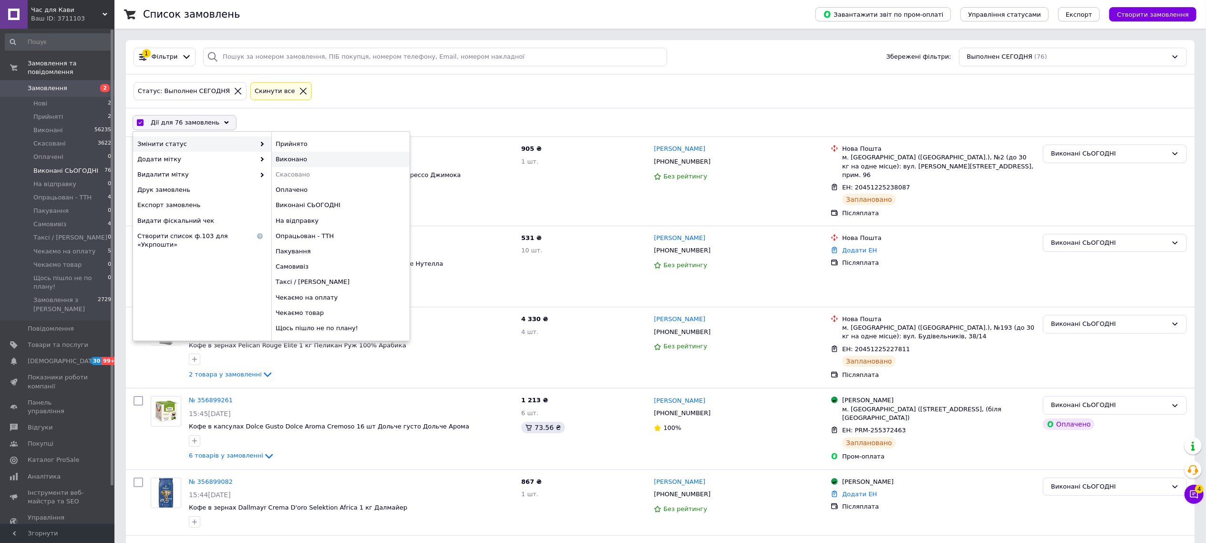
checkbox input "false"
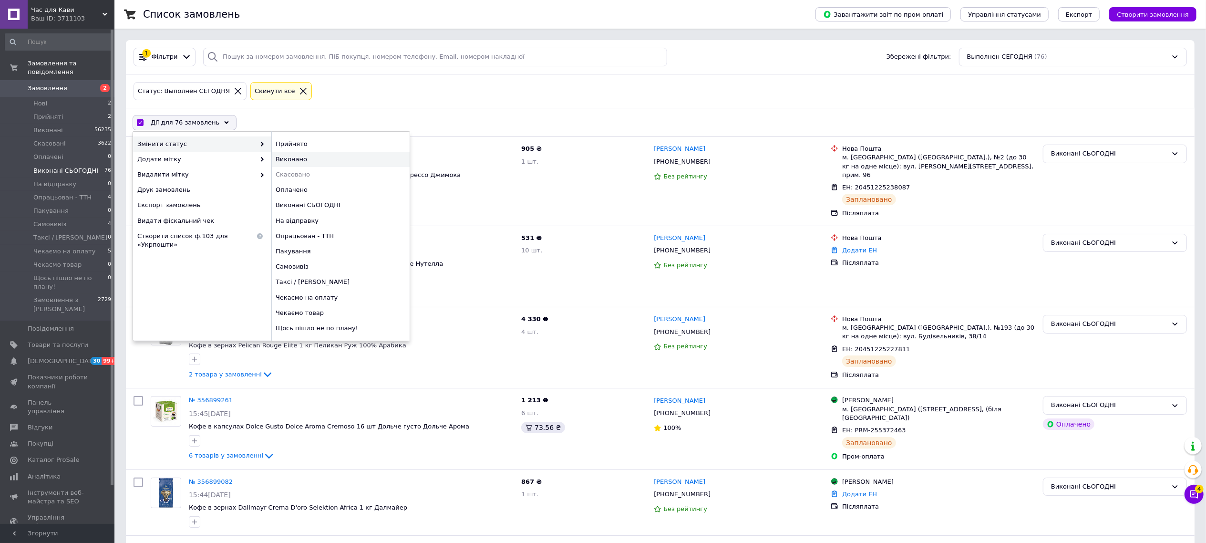
checkbox input "false"
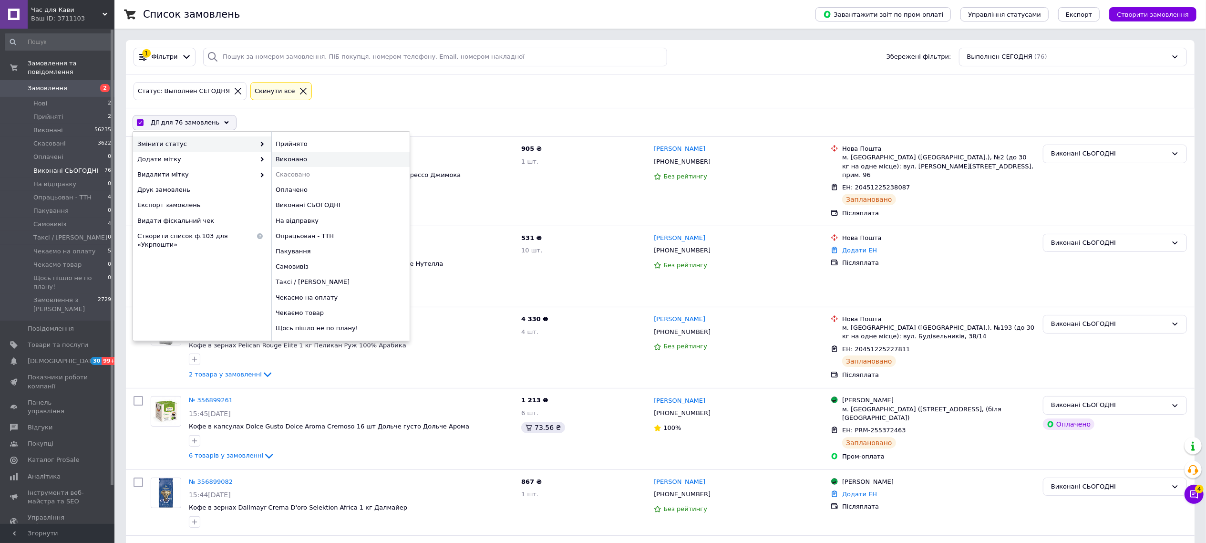
checkbox input "false"
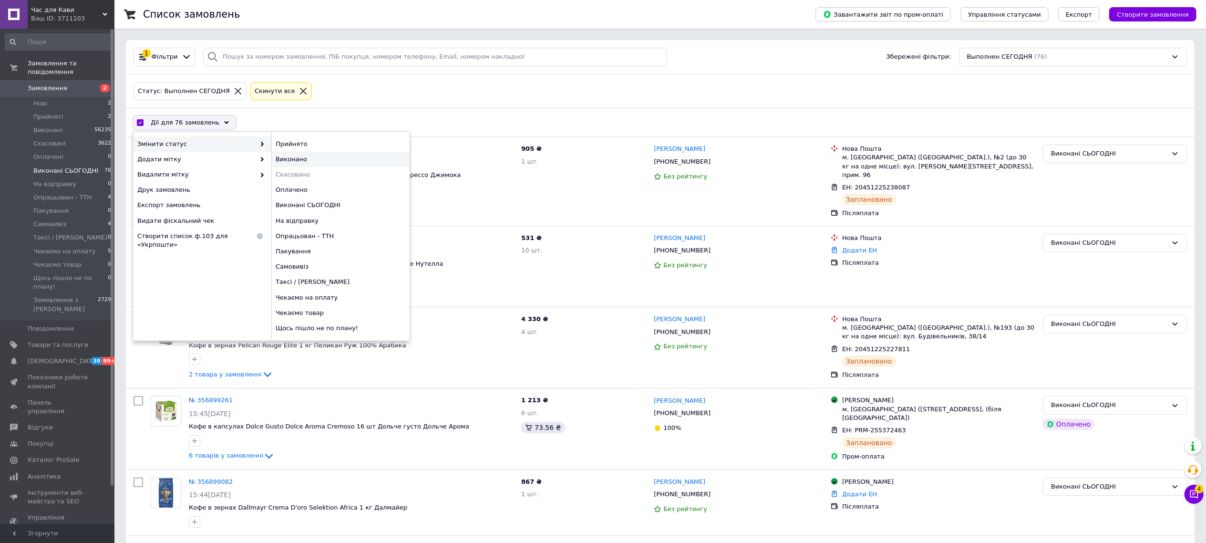
checkbox input "false"
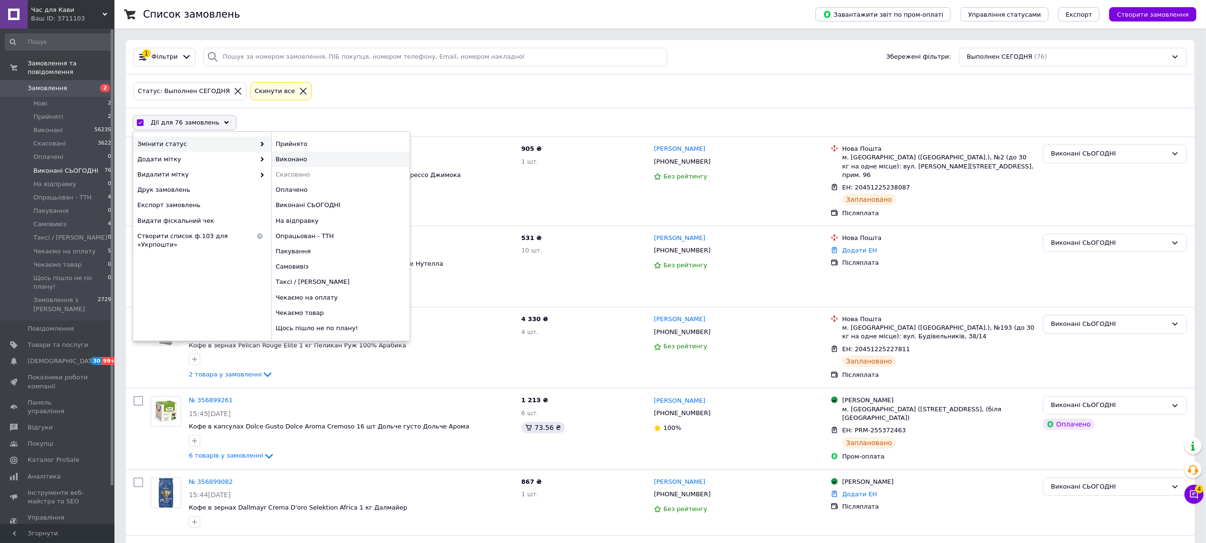
checkbox input "false"
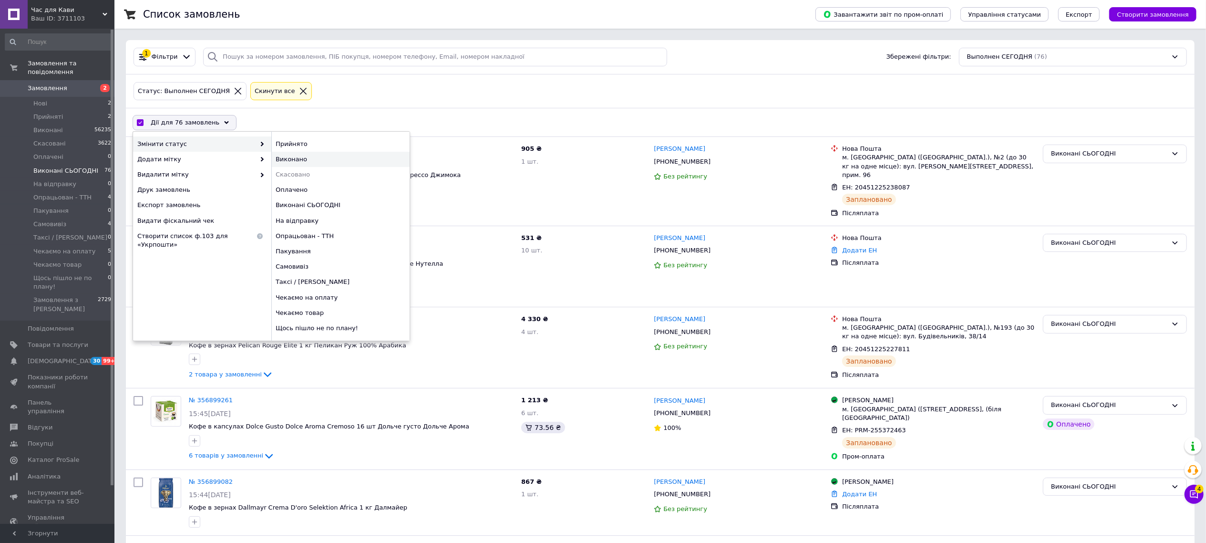
checkbox input "false"
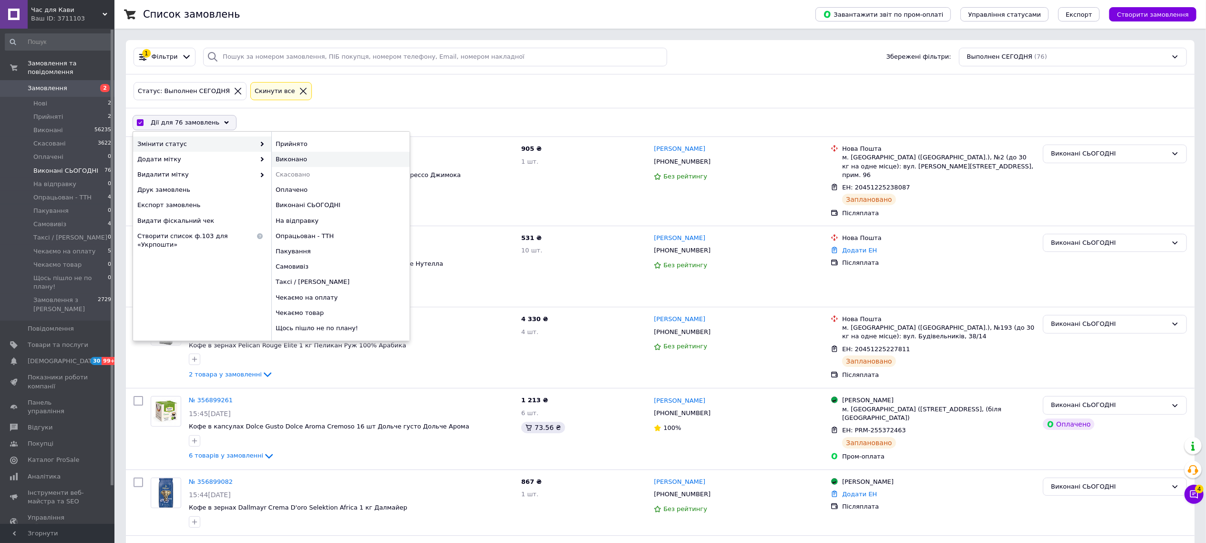
checkbox input "false"
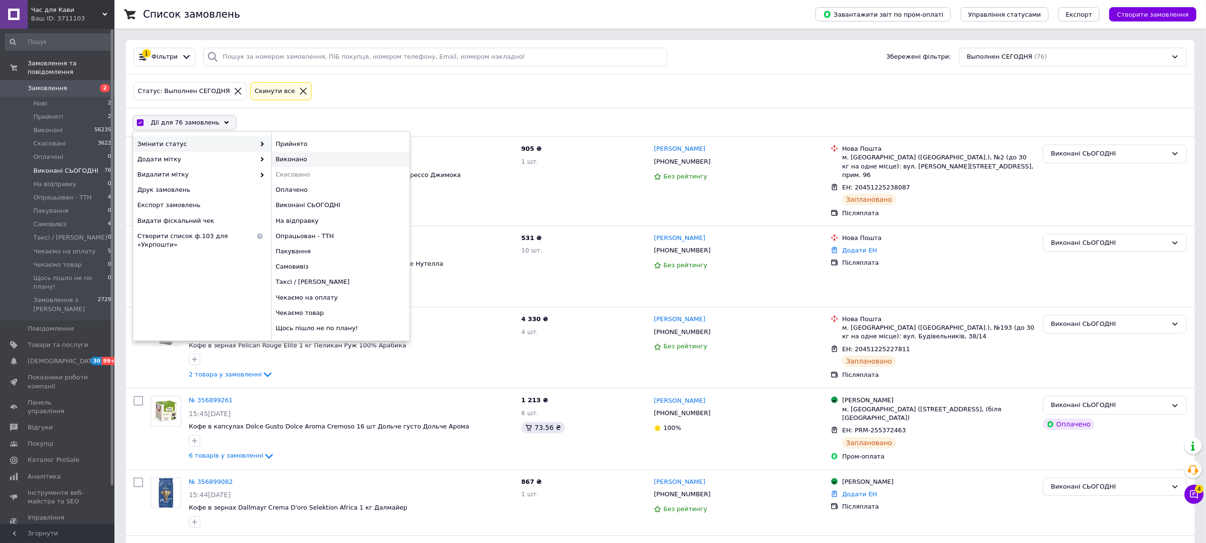
checkbox input "false"
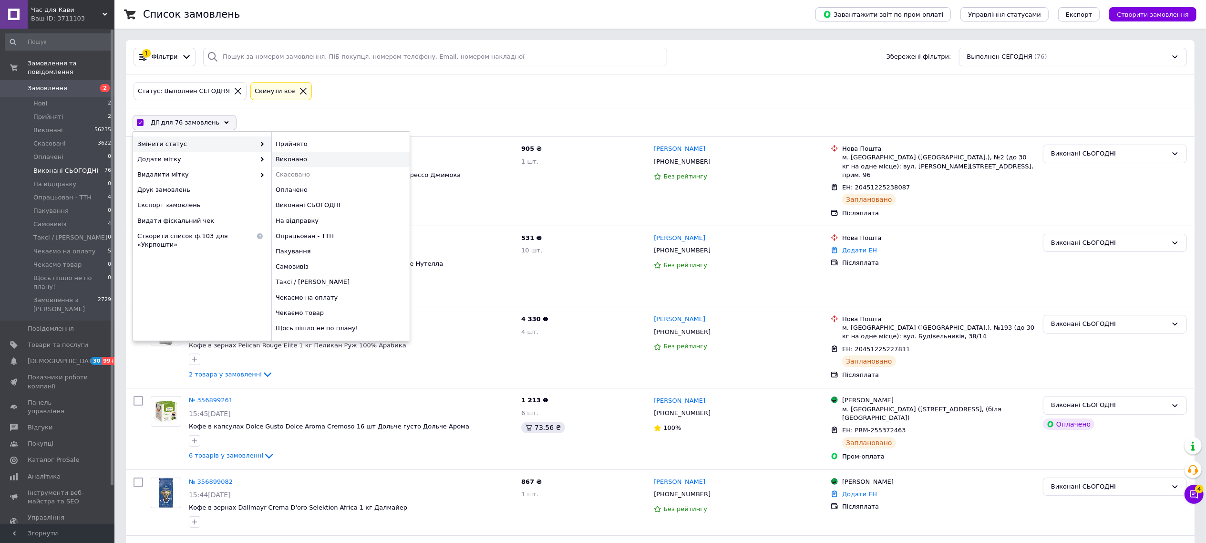
checkbox input "false"
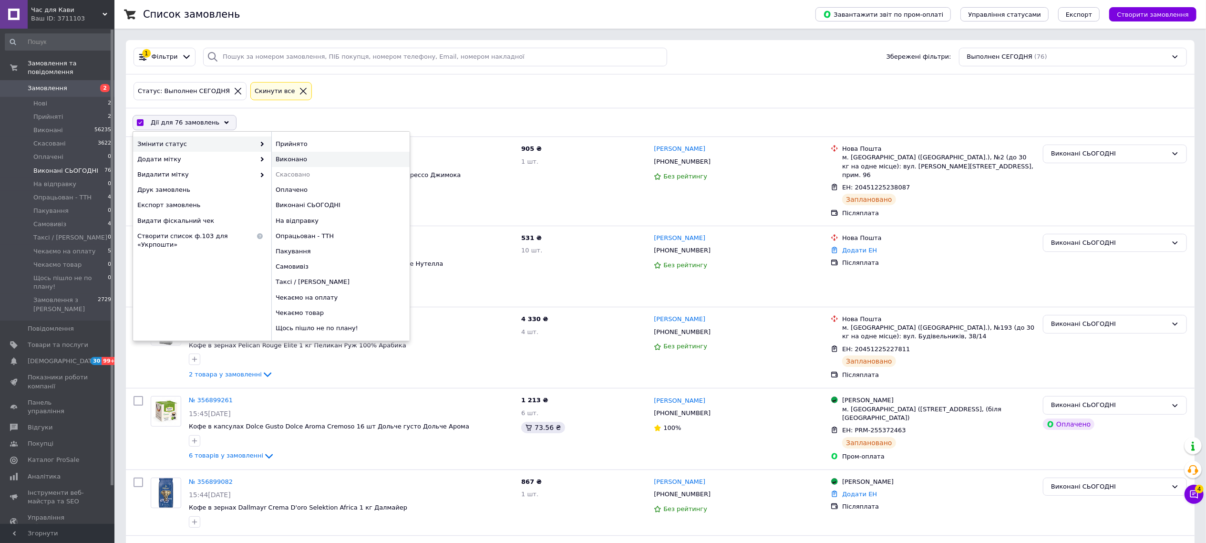
checkbox input "false"
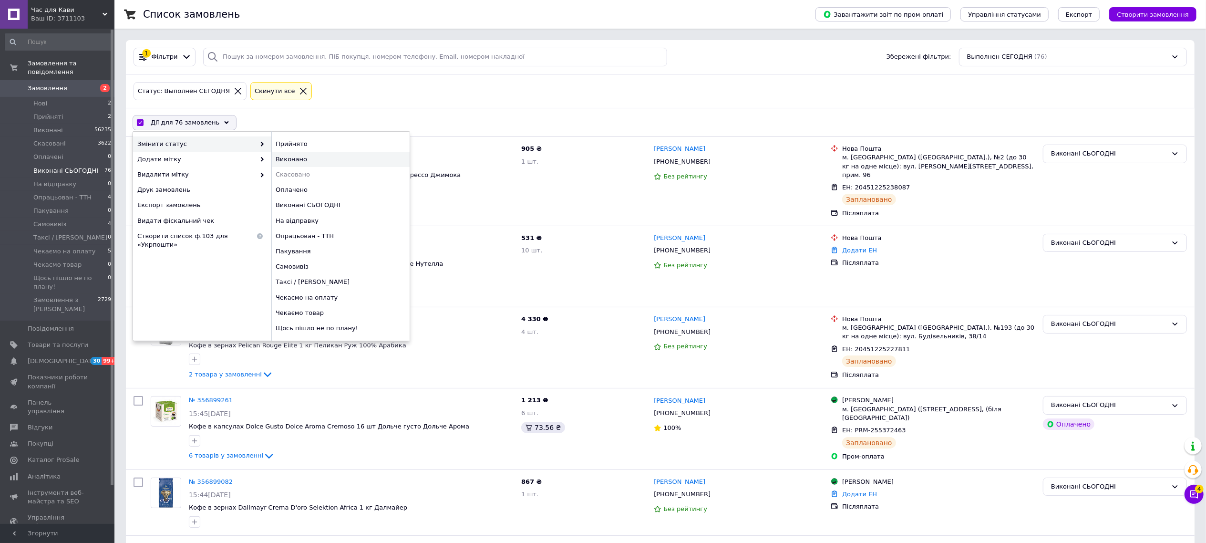
checkbox input "false"
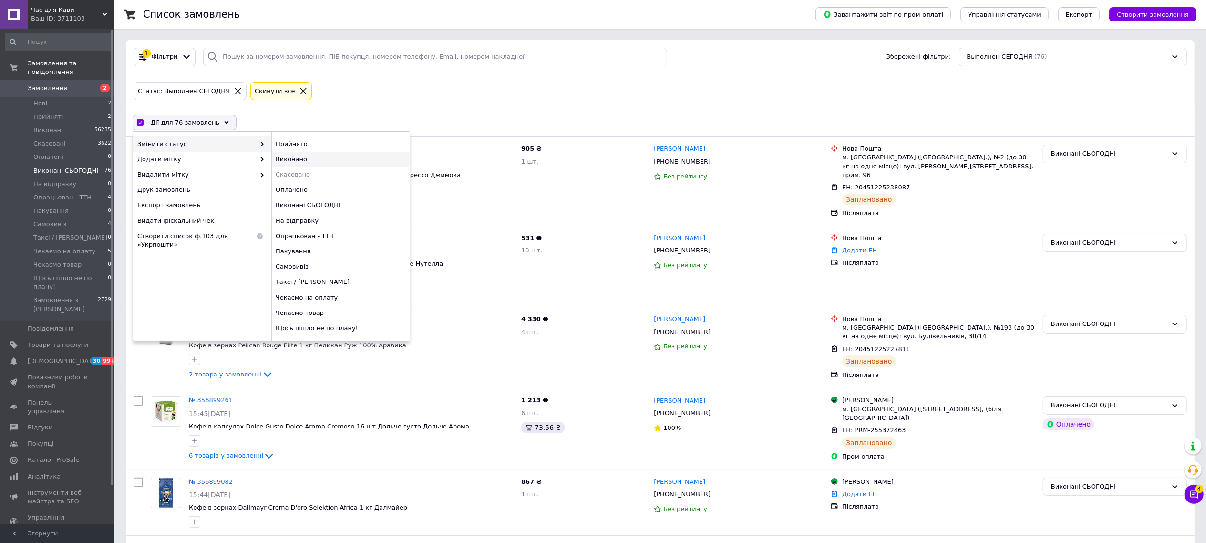
checkbox input "false"
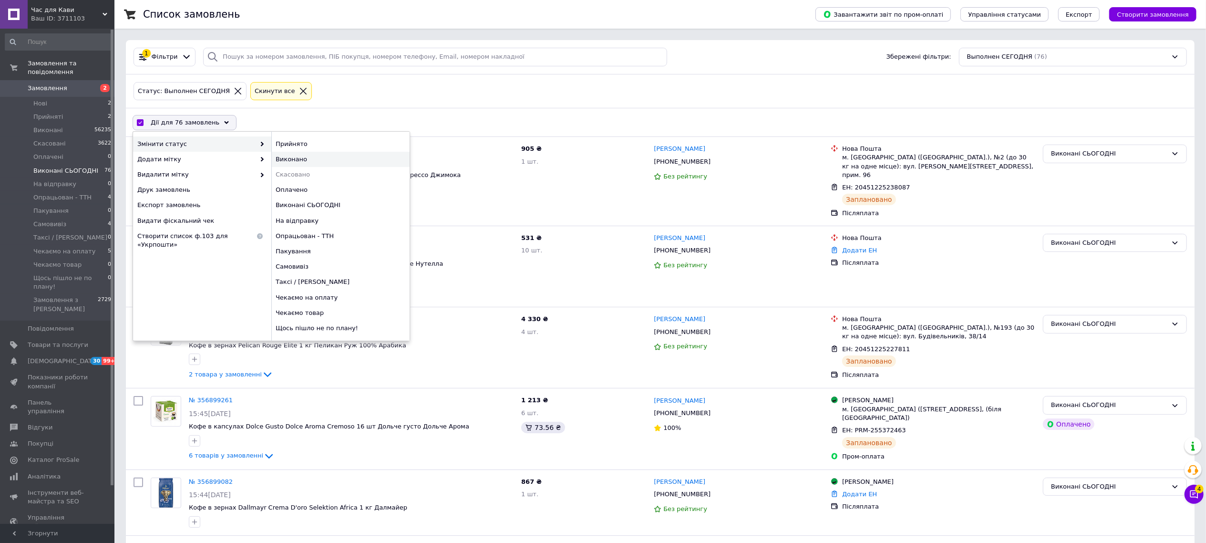
checkbox input "false"
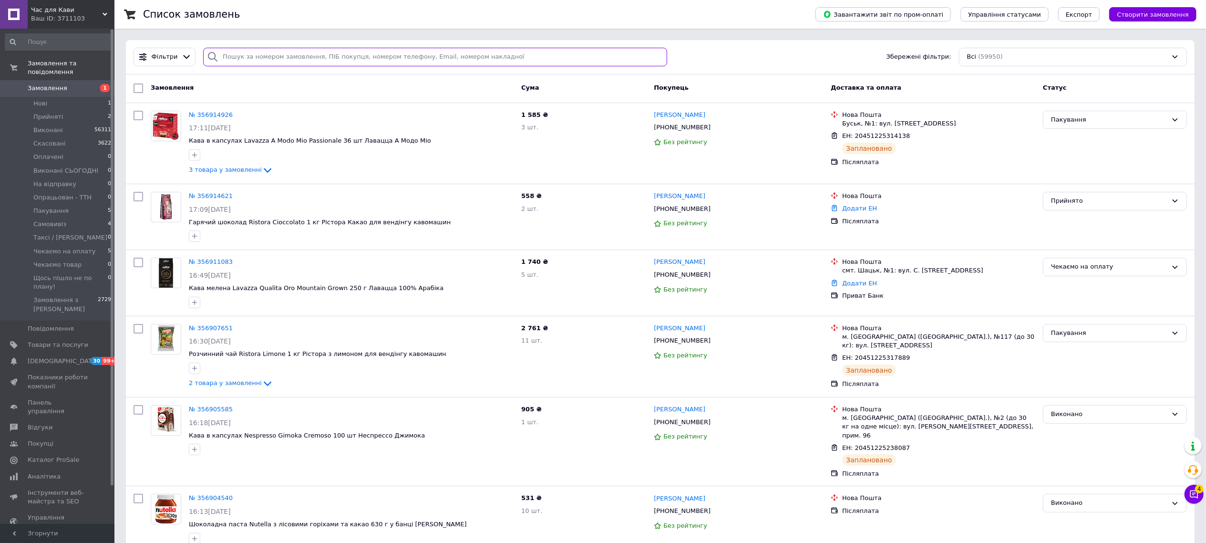
click at [275, 57] on input "search" at bounding box center [435, 57] width 464 height 19
paste input "Назарова"
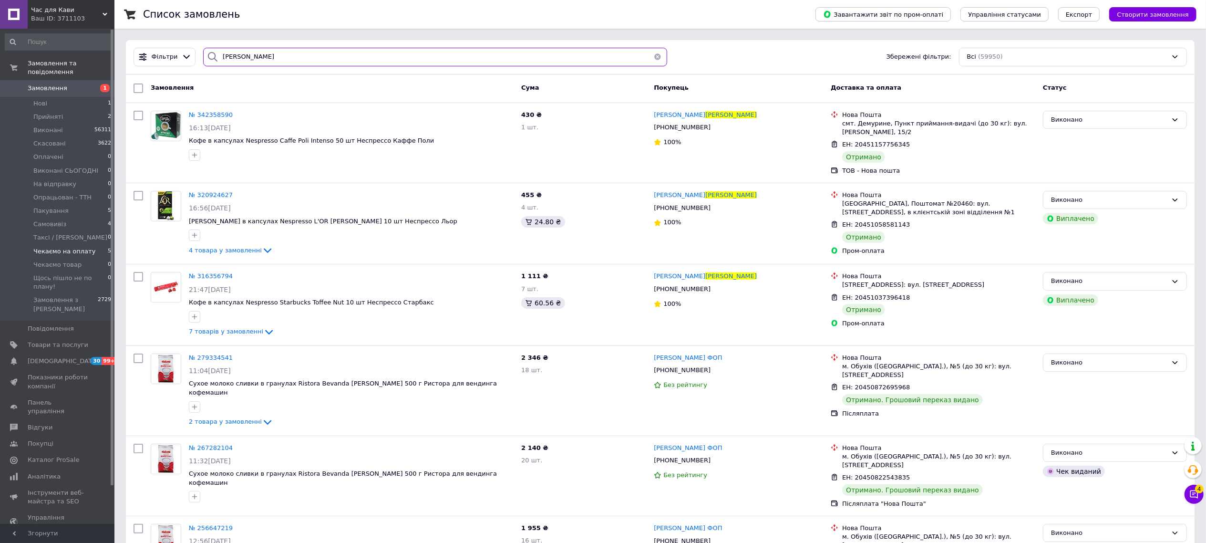
type input "Назарова"
click at [49, 247] on span "Чекаємо на оплату" at bounding box center [64, 251] width 62 height 9
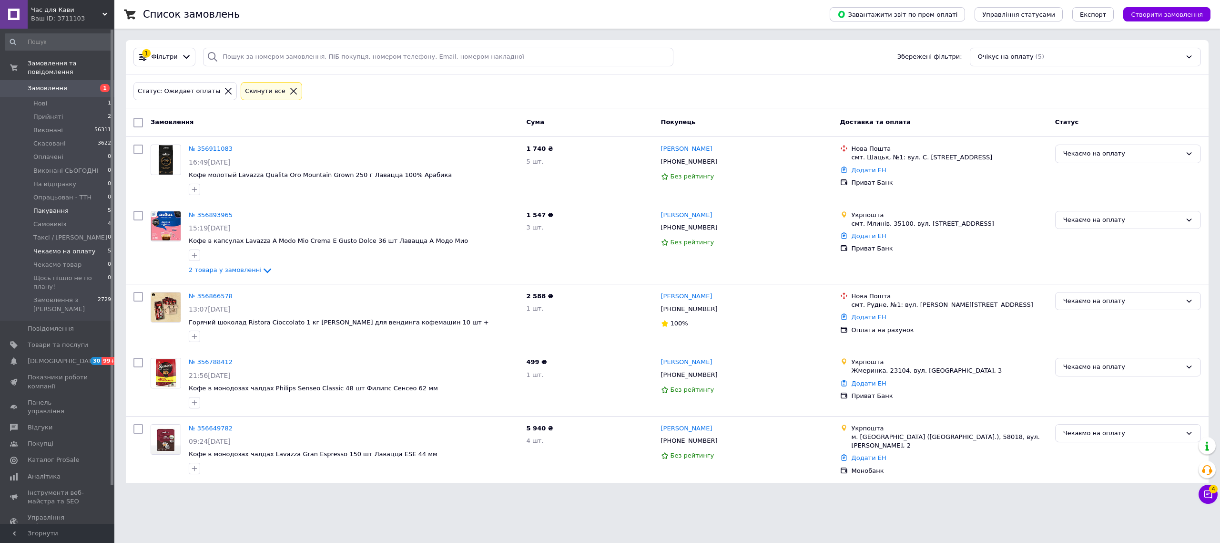
click at [48, 206] on span "Пакування" at bounding box center [50, 210] width 35 height 9
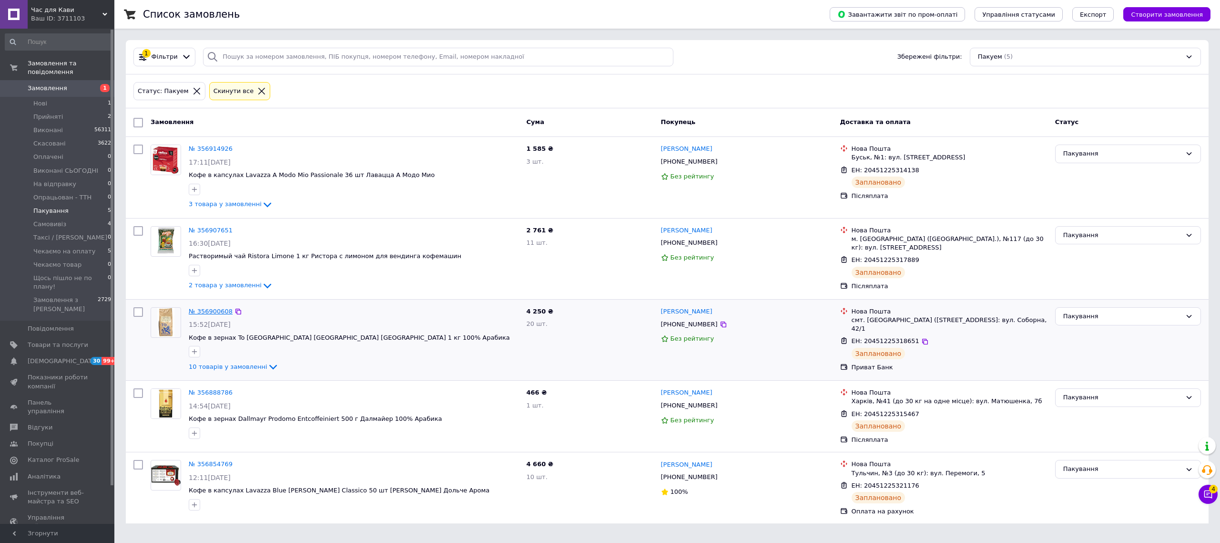
click at [203, 308] on link "№ 356900608" at bounding box center [211, 310] width 44 height 7
click at [221, 310] on link "№ 356900608" at bounding box center [211, 310] width 44 height 7
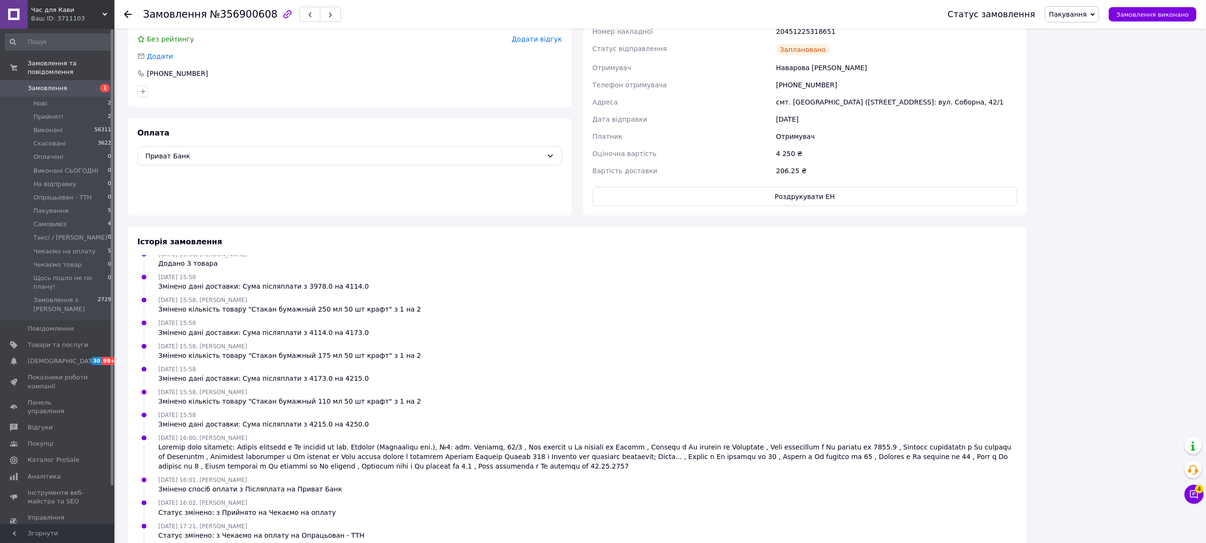
scroll to position [278, 0]
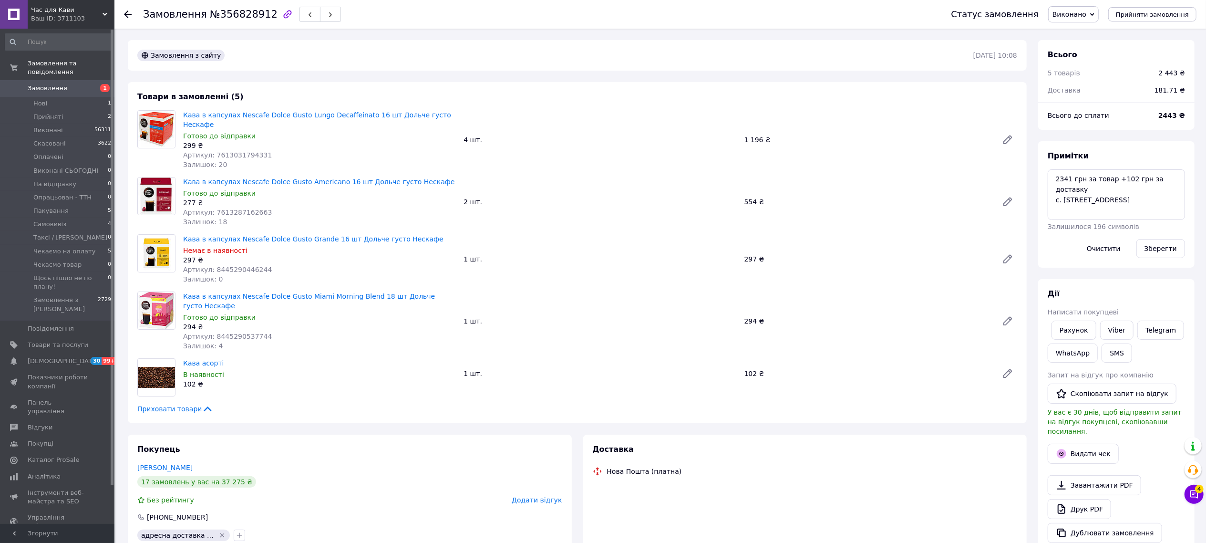
scroll to position [259, 0]
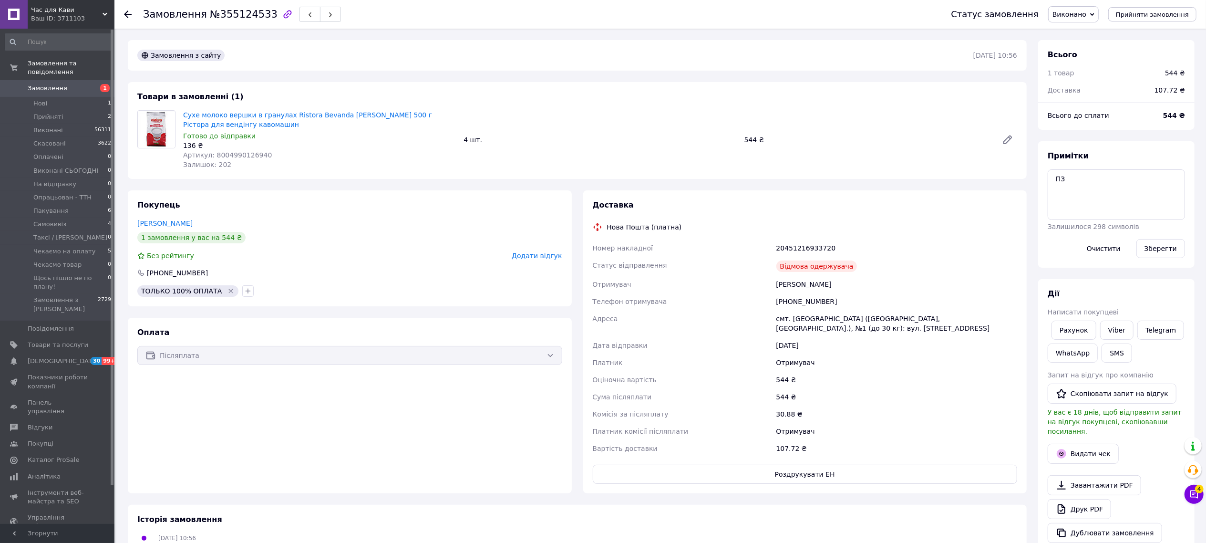
scroll to position [233, 0]
click at [236, 10] on span "№355124533" at bounding box center [244, 14] width 68 height 11
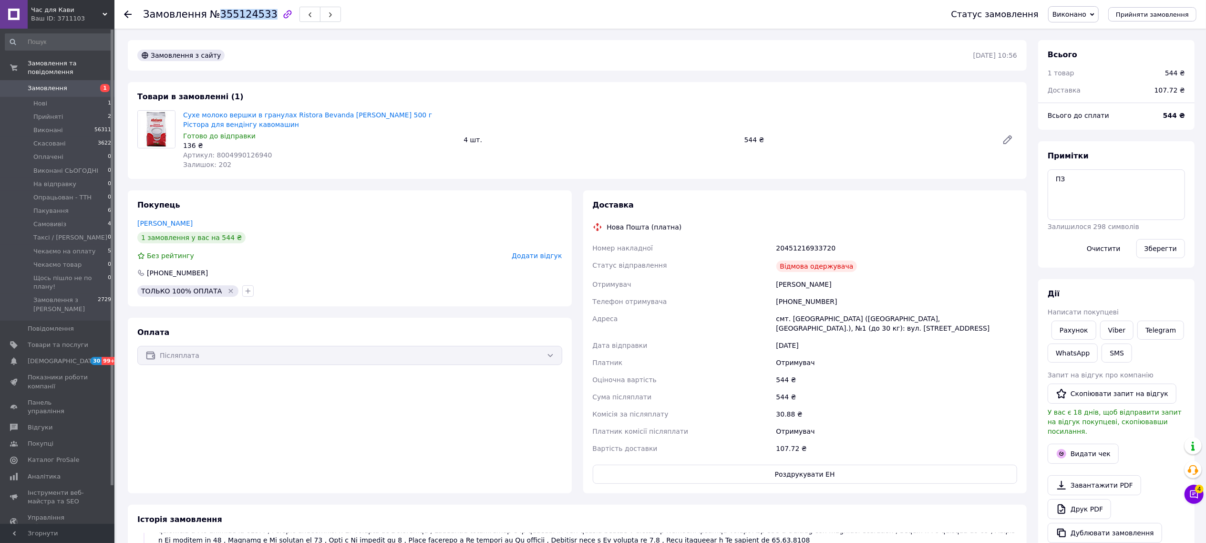
click at [236, 10] on span "№355124533" at bounding box center [244, 14] width 68 height 11
copy span "355124533"
click at [1080, 20] on span "Виконано" at bounding box center [1073, 14] width 51 height 16
click at [1087, 47] on li "Скасовано" at bounding box center [1094, 48] width 92 height 14
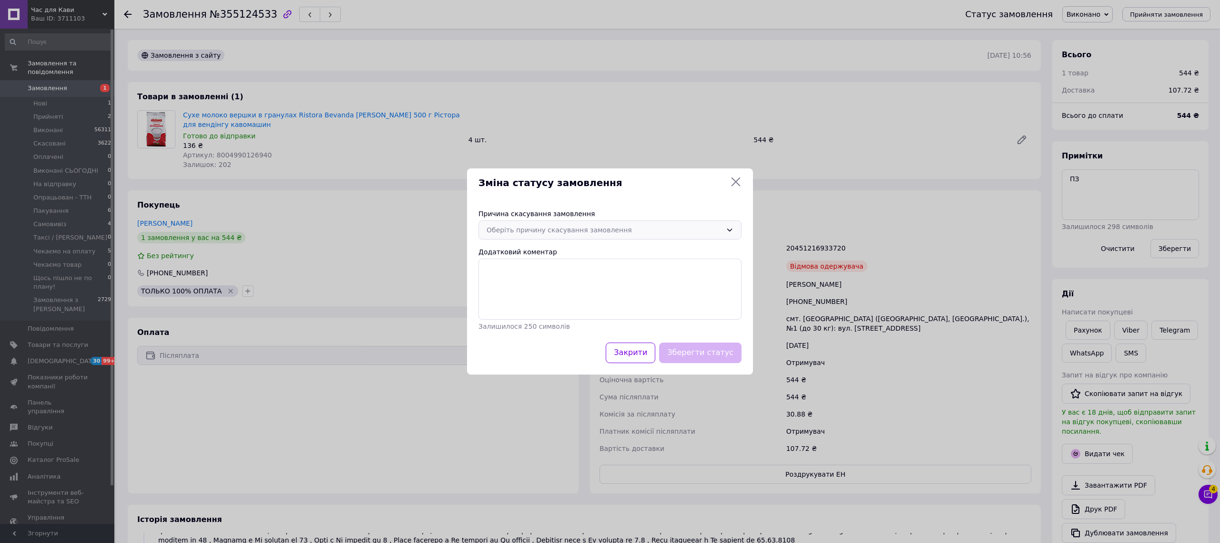
click at [527, 230] on div "Оберіть причину скасування замовлення" at bounding box center [605, 230] width 236 height 10
click at [547, 282] on li "Оплата не надійшла" at bounding box center [610, 286] width 262 height 18
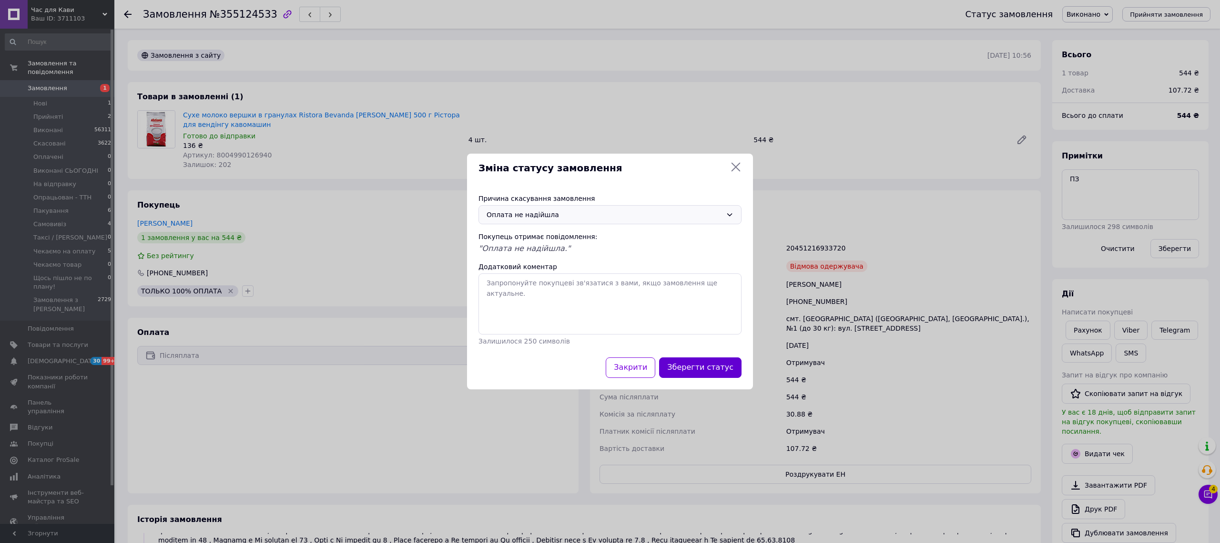
click at [710, 369] on button "Зберегти статус" at bounding box center [700, 367] width 82 height 20
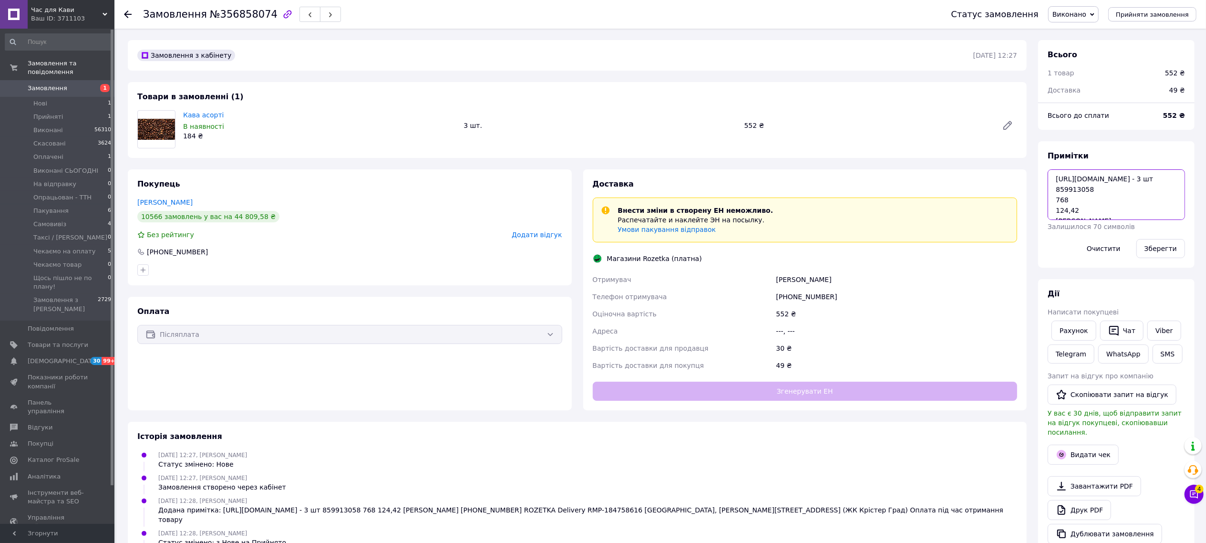
click at [1061, 196] on textarea "[URL][DOMAIN_NAME] - 3 шт 859913058 768 124,42 [PERSON_NAME] [PHONE_NUMBER] ROZ…" at bounding box center [1115, 194] width 137 height 51
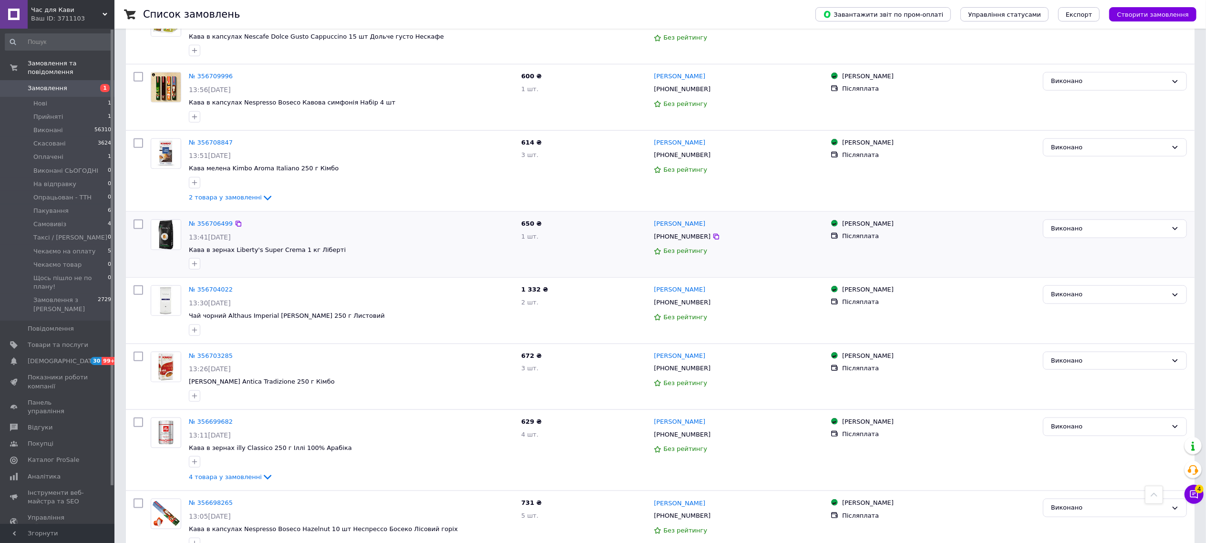
scroll to position [732, 0]
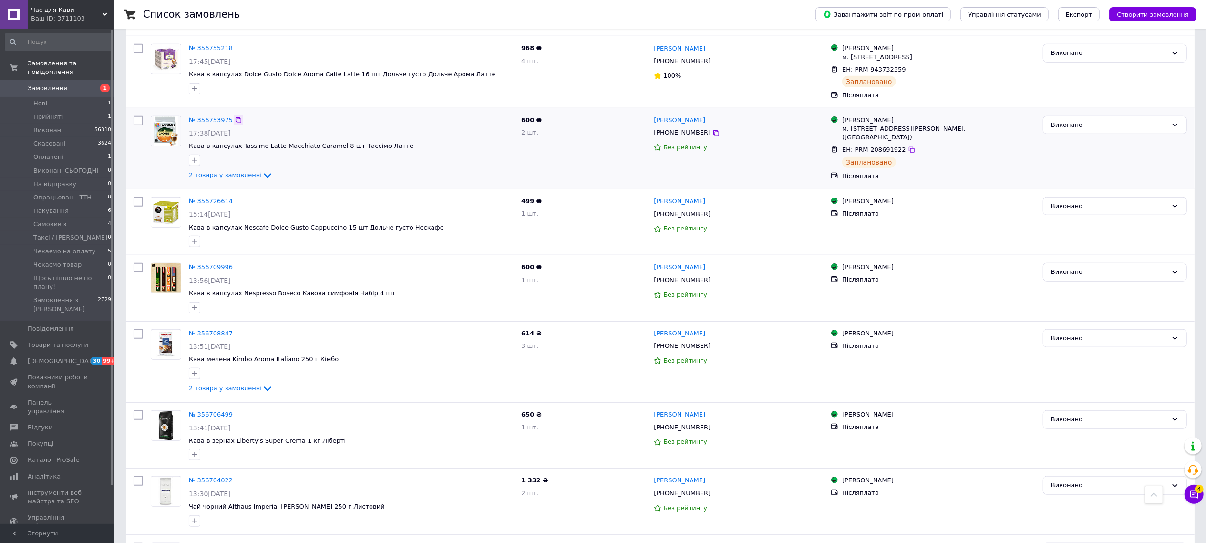
click at [234, 118] on div at bounding box center [239, 120] width 10 height 10
drag, startPoint x: 230, startPoint y: 113, endPoint x: 248, endPoint y: 109, distance: 19.0
click at [235, 116] on icon at bounding box center [239, 120] width 8 height 8
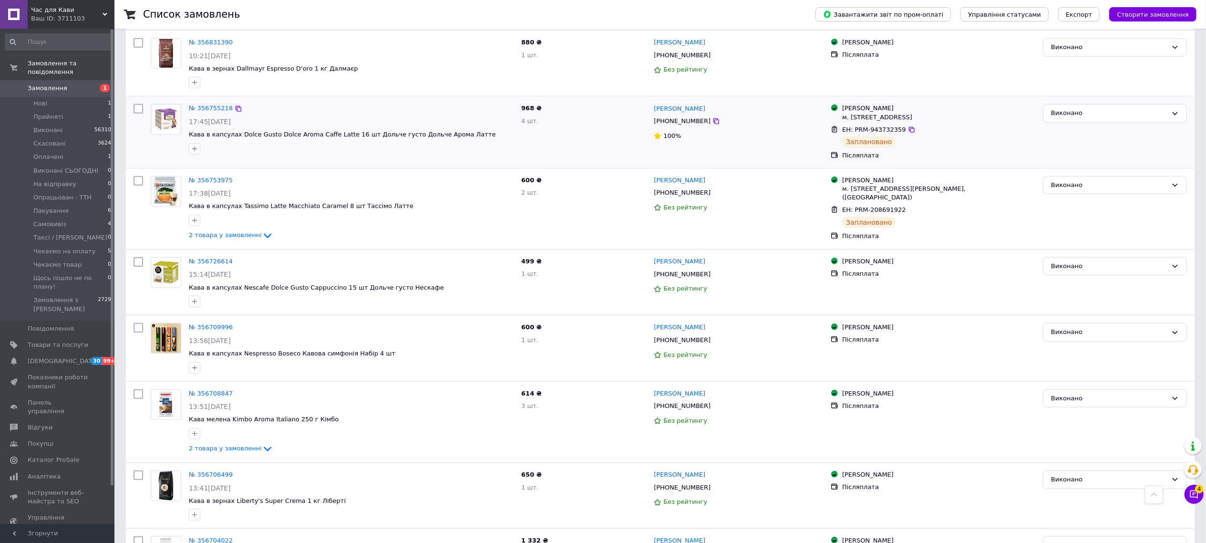
scroll to position [637, 0]
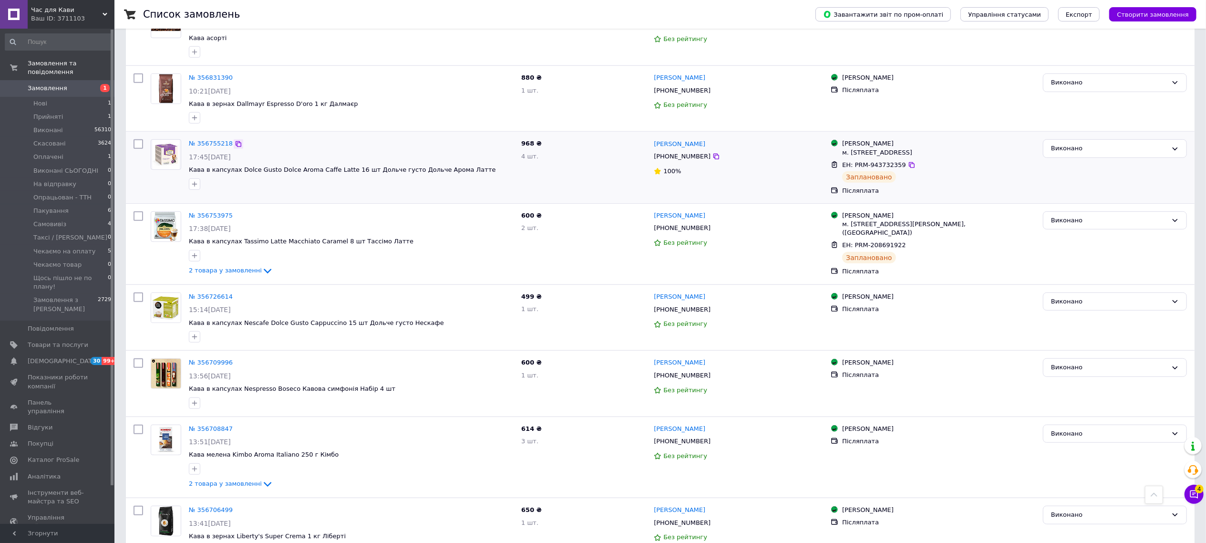
click at [235, 140] on icon at bounding box center [239, 144] width 8 height 8
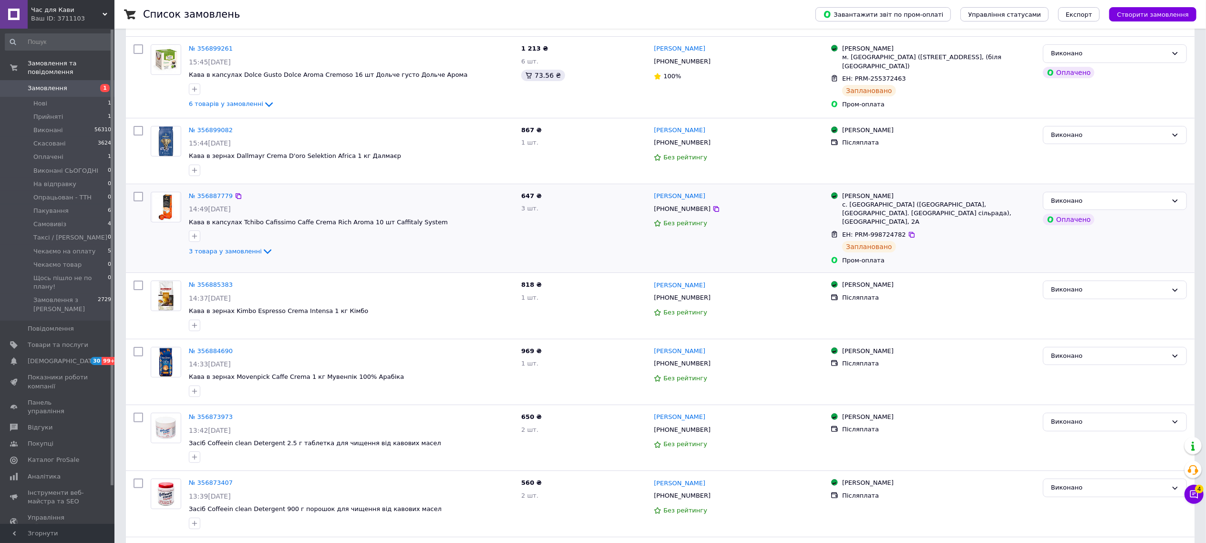
scroll to position [65, 0]
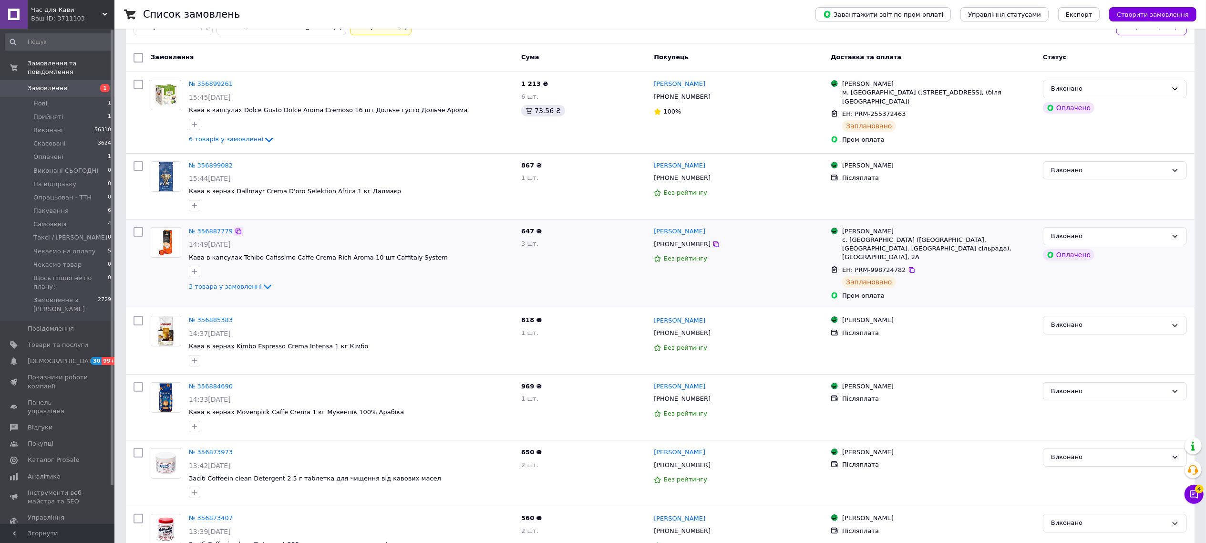
click at [235, 228] on icon at bounding box center [239, 231] width 8 height 8
click at [236, 83] on icon at bounding box center [239, 84] width 8 height 8
